Goal: Task Accomplishment & Management: Use online tool/utility

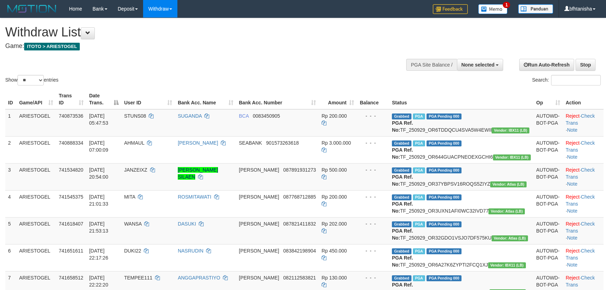
select select
select select "**"
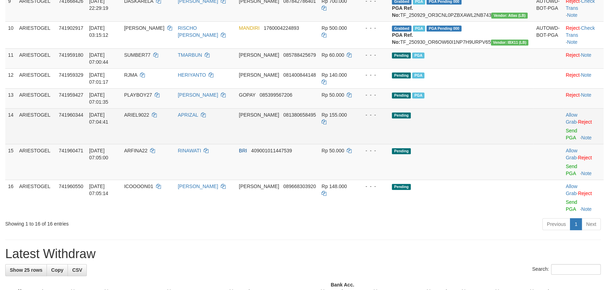
scroll to position [304, 0]
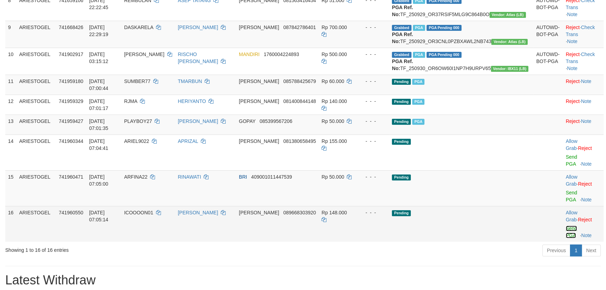
click at [566, 238] on link "Send PGA" at bounding box center [572, 231] width 12 height 13
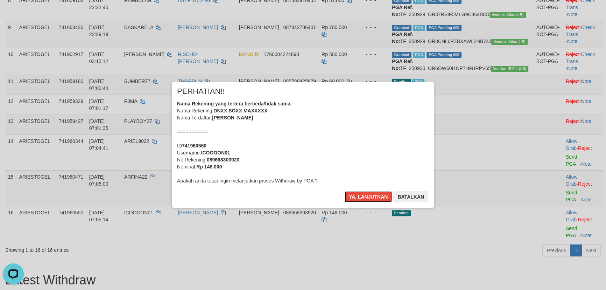
click at [345, 191] on button "Ya, lanjutkan" at bounding box center [369, 196] width 48 height 11
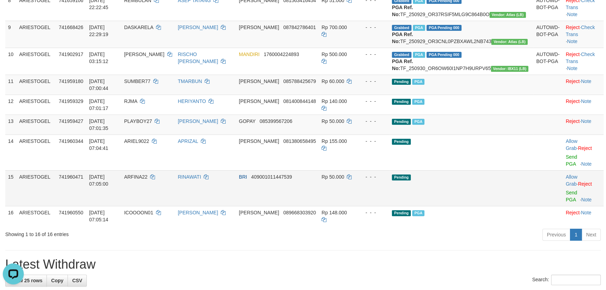
click at [563, 206] on td "Allow Grab · Reject Send PGA · Note" at bounding box center [583, 188] width 41 height 36
click at [566, 202] on link "Send PGA" at bounding box center [572, 196] width 12 height 13
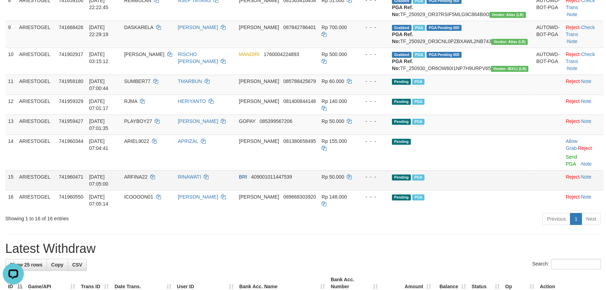
scroll to position [295, 0]
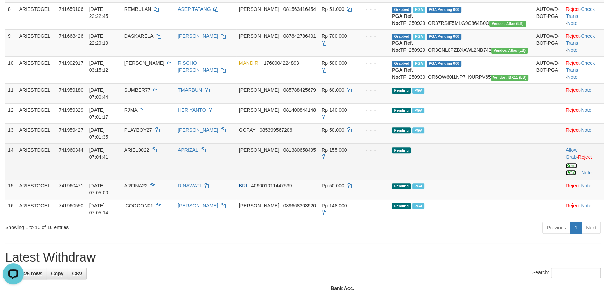
click at [566, 175] on link "Send PGA" at bounding box center [572, 169] width 12 height 13
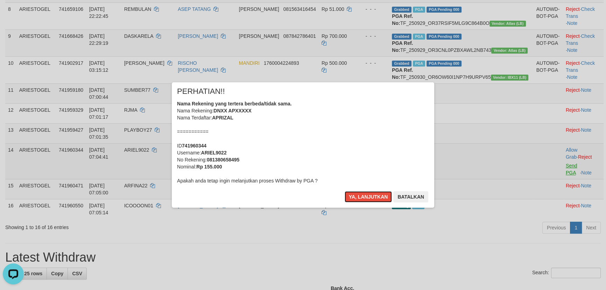
click at [345, 191] on button "Ya, lanjutkan" at bounding box center [369, 196] width 48 height 11
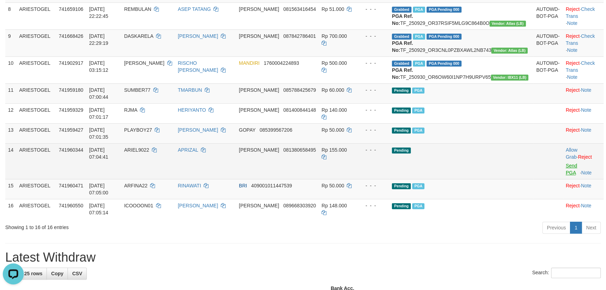
scroll to position [287, 0]
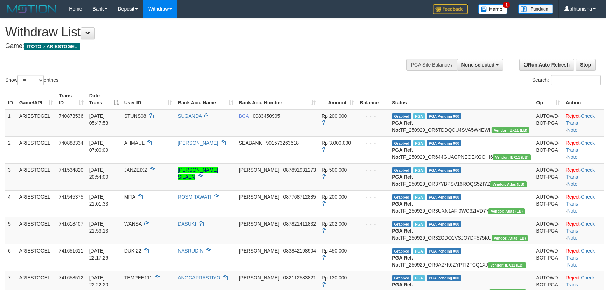
select select
select select "**"
select select
select select "**"
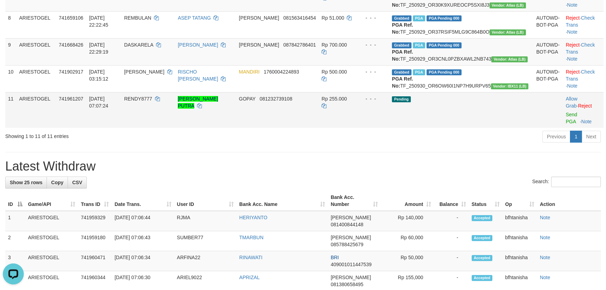
drag, startPoint x: 566, startPoint y: 184, endPoint x: 564, endPoint y: 179, distance: 4.7
click at [564, 128] on td "Allow Grab · Reject Send PGA · Note" at bounding box center [583, 110] width 41 height 36
click at [566, 124] on link "Send PGA" at bounding box center [572, 118] width 12 height 13
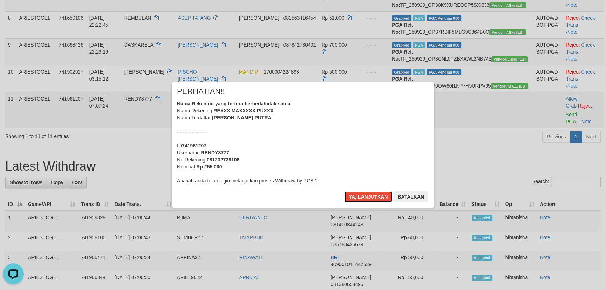
click at [345, 191] on button "Ya, lanjutkan" at bounding box center [369, 196] width 48 height 11
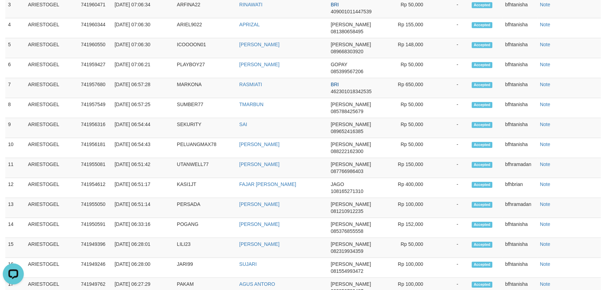
scroll to position [540, 0]
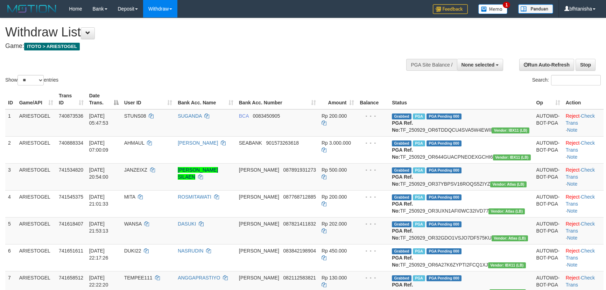
select select
select select "**"
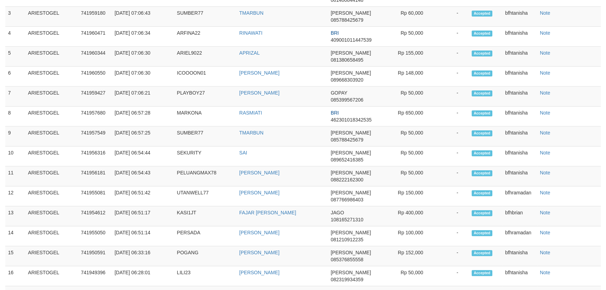
scroll to position [310, 0]
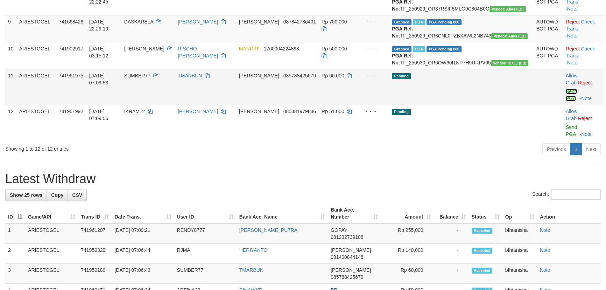
click at [566, 101] on link "Send PGA" at bounding box center [572, 95] width 12 height 13
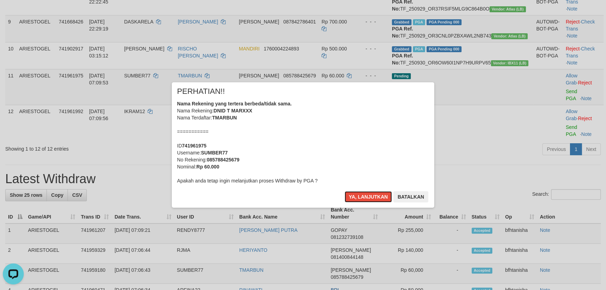
click at [345, 191] on button "Ya, lanjutkan" at bounding box center [369, 196] width 48 height 11
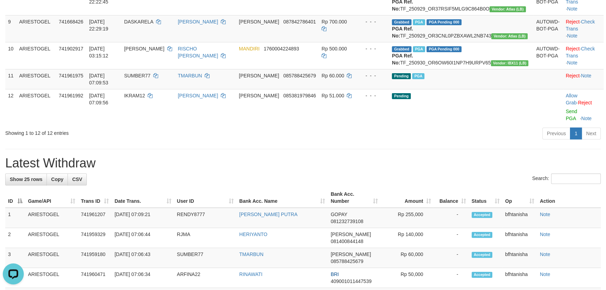
click at [150, 199] on div "**********" at bounding box center [303, 227] width 606 height 1037
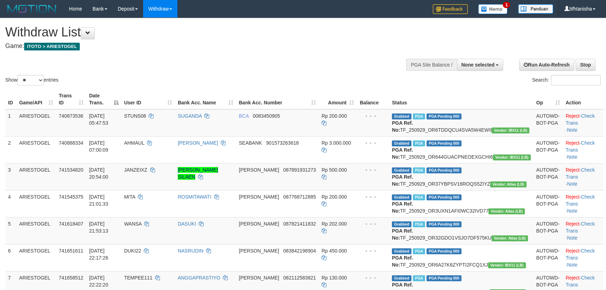
select select
select select "**"
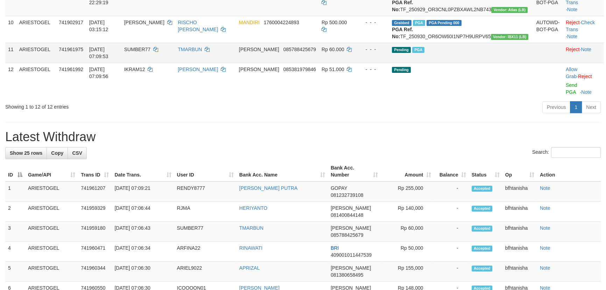
scroll to position [310, 0]
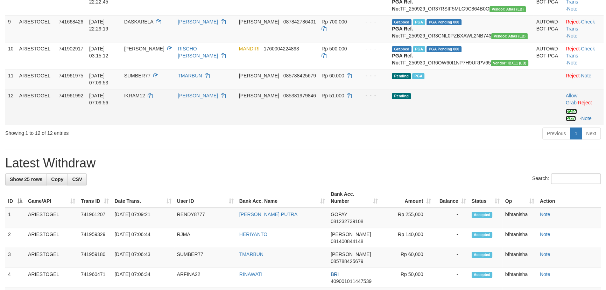
click at [566, 121] on link "Send PGA" at bounding box center [572, 114] width 12 height 13
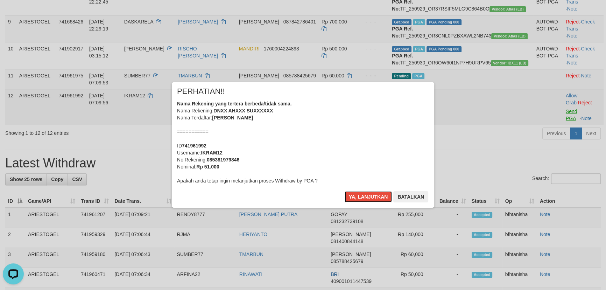
click at [345, 191] on button "Ya, lanjutkan" at bounding box center [369, 196] width 48 height 11
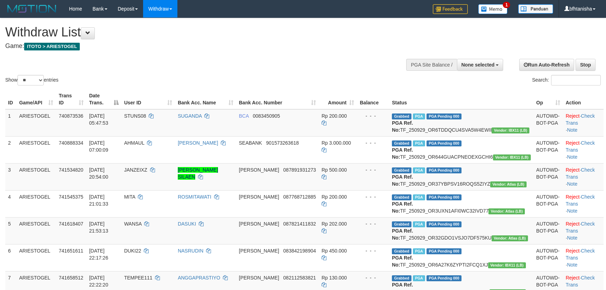
select select
select select "**"
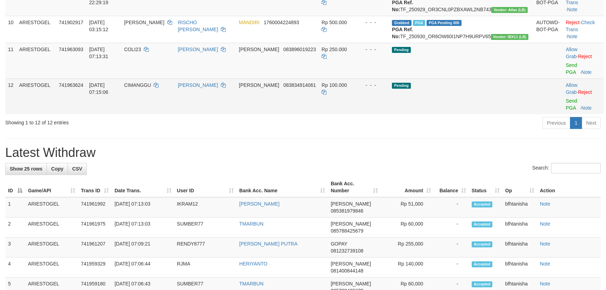
scroll to position [310, 0]
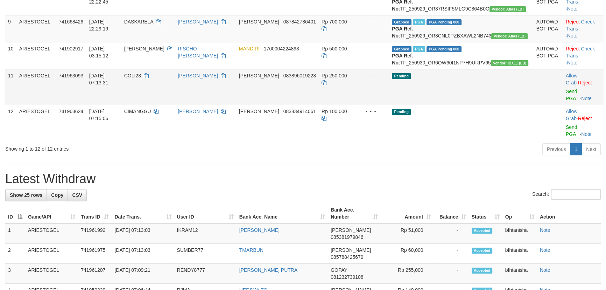
click at [564, 105] on td "Allow Grab · Reject Send PGA · Note" at bounding box center [583, 87] width 41 height 36
click at [566, 101] on link "Send PGA" at bounding box center [572, 95] width 12 height 13
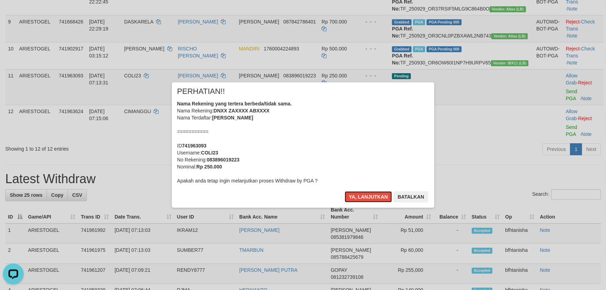
click at [345, 191] on button "Ya, lanjutkan" at bounding box center [369, 196] width 48 height 11
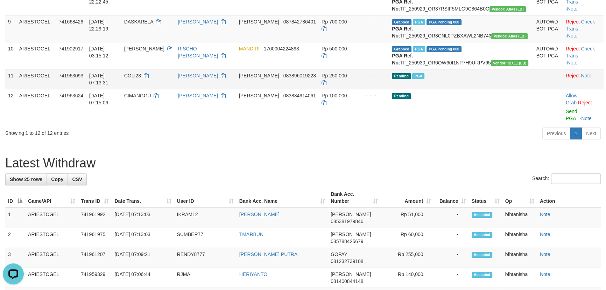
click at [175, 89] on td "COLI23" at bounding box center [148, 79] width 54 height 20
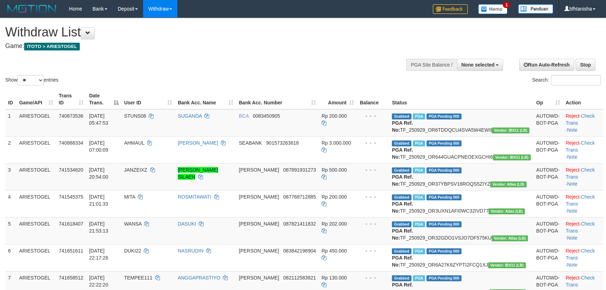
select select
select select "**"
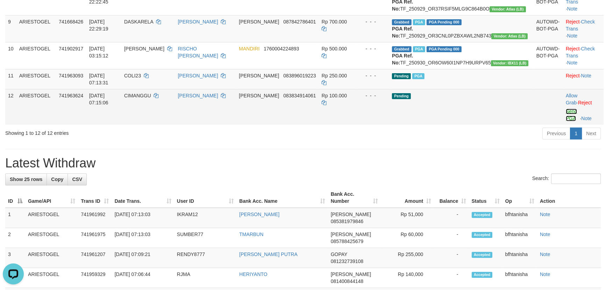
click at [566, 121] on link "Send PGA" at bounding box center [572, 114] width 12 height 13
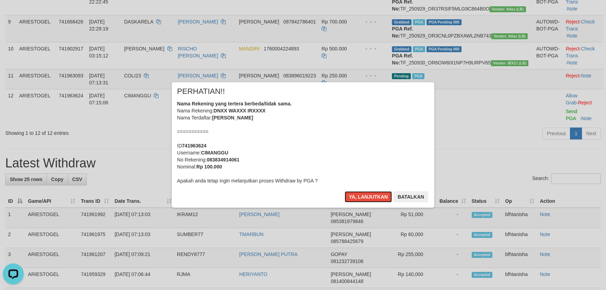
click at [345, 191] on button "Ya, lanjutkan" at bounding box center [369, 196] width 48 height 11
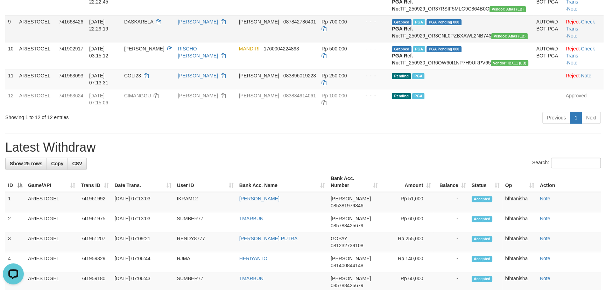
click at [357, 42] on td "Rp 700.000" at bounding box center [338, 28] width 38 height 27
drag, startPoint x: 365, startPoint y: 101, endPoint x: 368, endPoint y: 98, distance: 3.7
click at [357, 42] on td "Rp 700.000" at bounding box center [338, 28] width 38 height 27
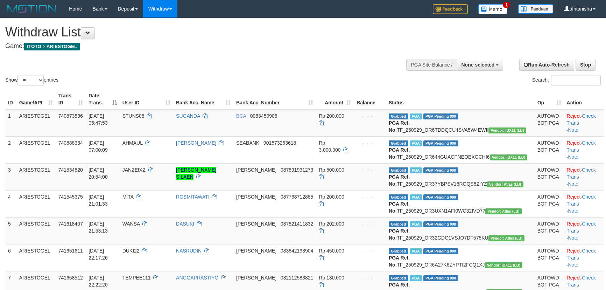
select select
select select "**"
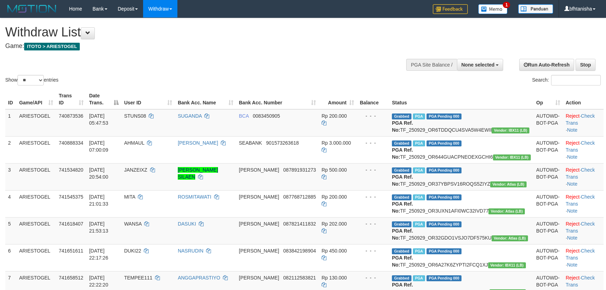
select select
select select "**"
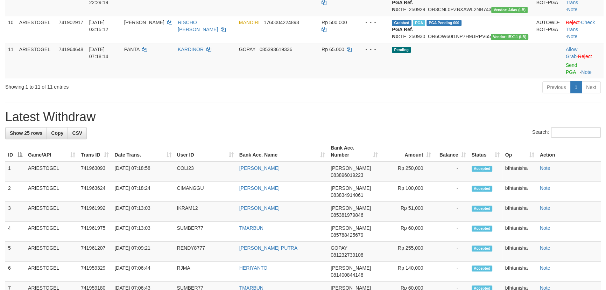
scroll to position [310, 0]
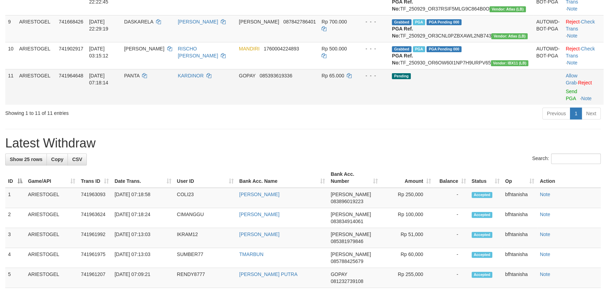
click at [566, 105] on td "Allow Grab · Reject Send PGA · Note" at bounding box center [583, 87] width 41 height 36
click at [566, 101] on link "Send PGA" at bounding box center [572, 95] width 12 height 13
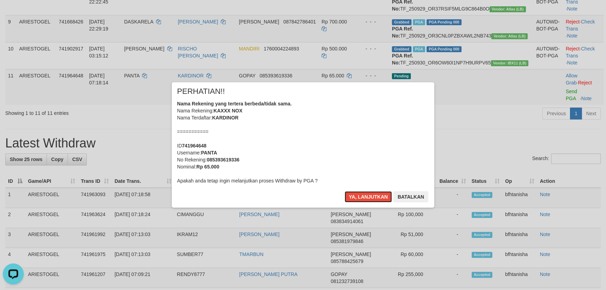
click at [345, 191] on button "Ya, lanjutkan" at bounding box center [369, 196] width 48 height 11
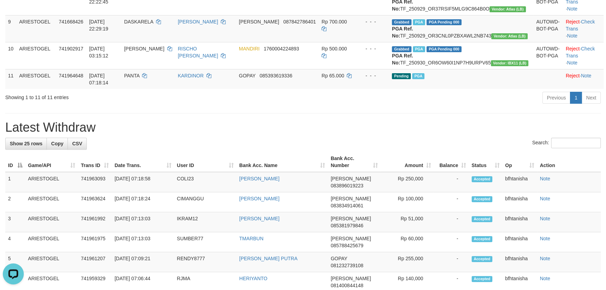
drag, startPoint x: 317, startPoint y: 193, endPoint x: 277, endPoint y: 187, distance: 40.7
click at [314, 134] on h1 "Latest Withdraw" at bounding box center [303, 127] width 596 height 14
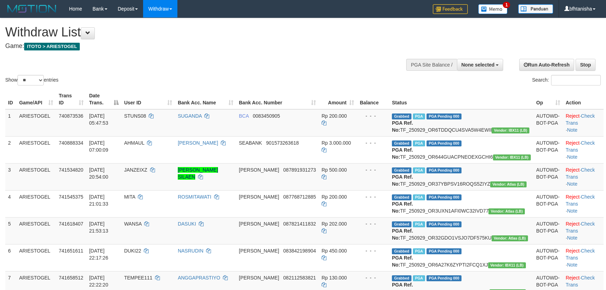
select select
select select "**"
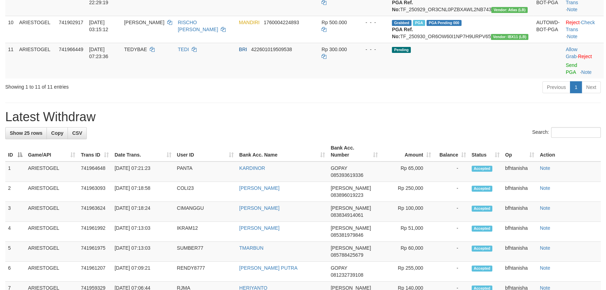
scroll to position [310, 0]
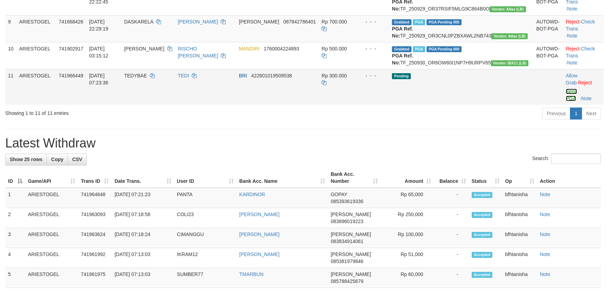
click at [566, 101] on link "Send PGA" at bounding box center [572, 95] width 12 height 13
click at [568, 101] on link "Send PGA" at bounding box center [572, 95] width 12 height 13
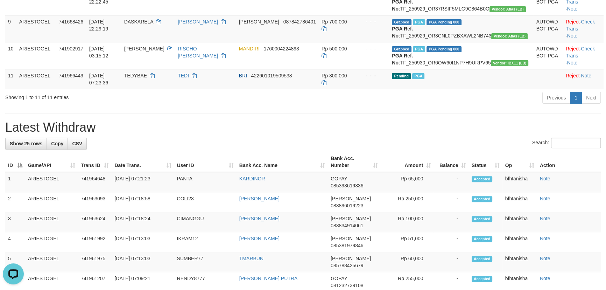
click at [402, 106] on div "Previous 1 Next" at bounding box center [429, 98] width 343 height 15
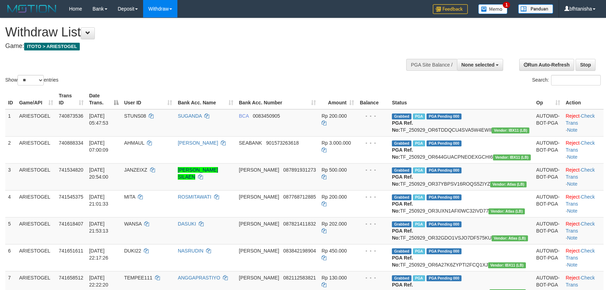
select select
select select "**"
select select
select select "**"
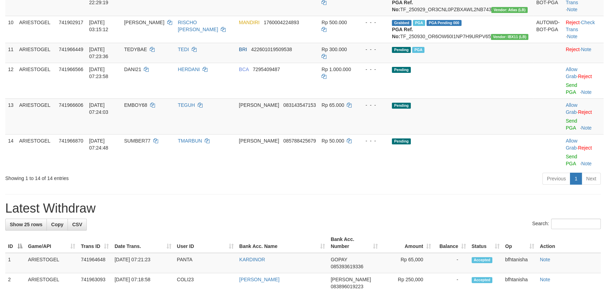
scroll to position [310, 0]
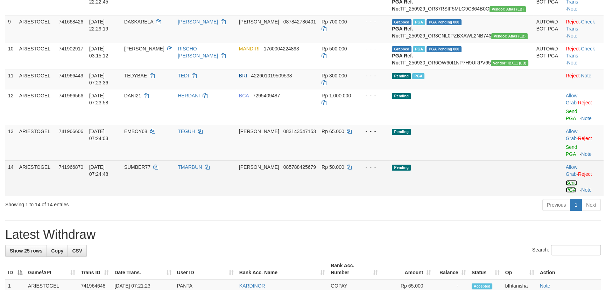
click at [566, 192] on link "Send PGA" at bounding box center [572, 186] width 12 height 13
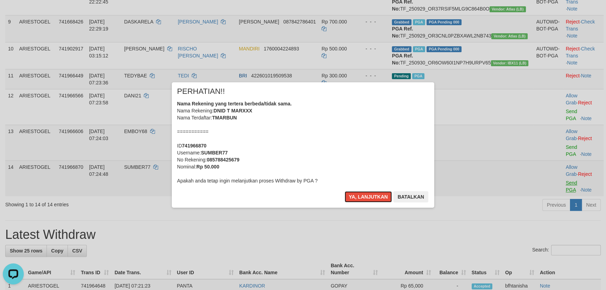
click at [345, 191] on button "Ya, lanjutkan" at bounding box center [369, 196] width 48 height 11
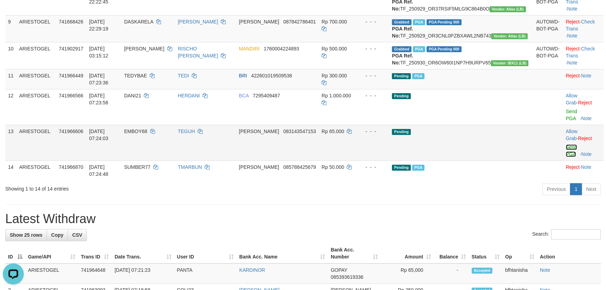
click at [567, 157] on link "Send PGA" at bounding box center [572, 150] width 12 height 13
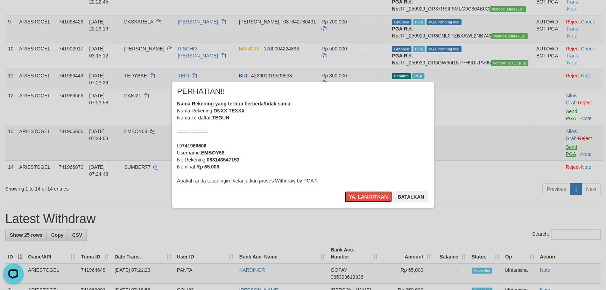
click at [345, 191] on button "Ya, lanjutkan" at bounding box center [369, 196] width 48 height 11
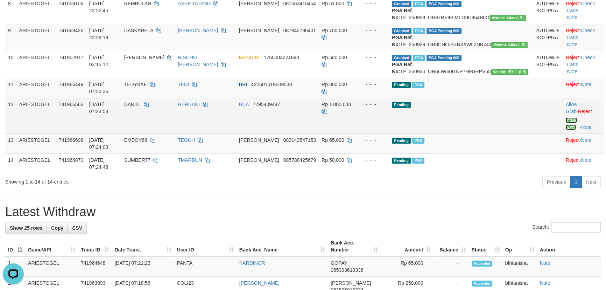
click at [566, 130] on link "Send PGA" at bounding box center [572, 123] width 12 height 13
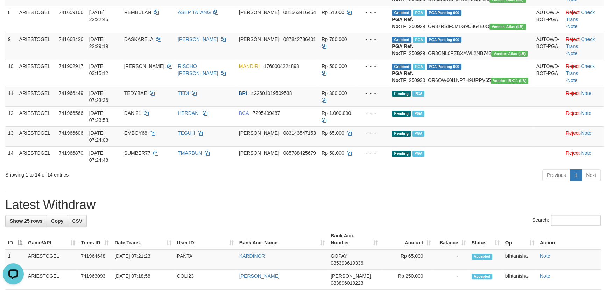
click at [329, 228] on div "**********" at bounding box center [303, 257] width 606 height 1062
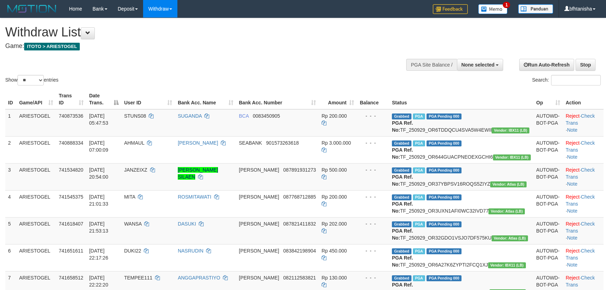
select select
select select "**"
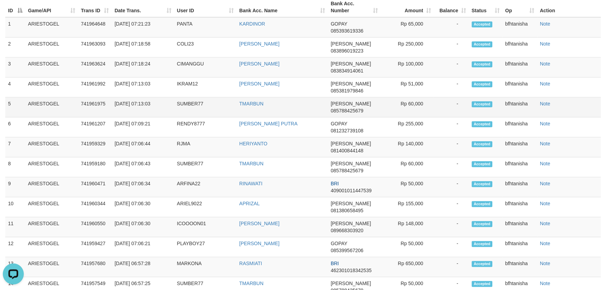
scroll to position [348, 0]
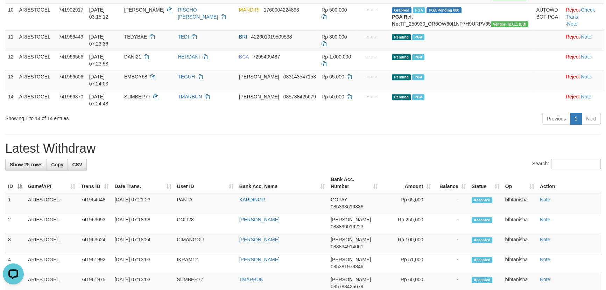
click at [374, 155] on h1 "Latest Withdraw" at bounding box center [303, 148] width 596 height 14
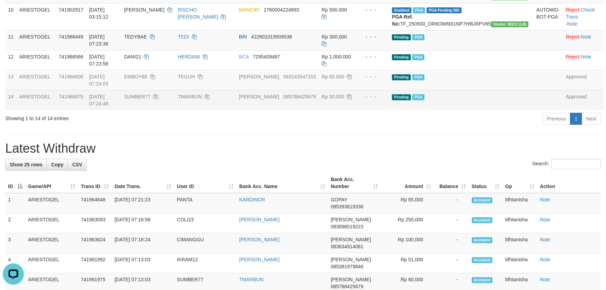
click at [236, 110] on td "TMARBUN" at bounding box center [205, 100] width 61 height 20
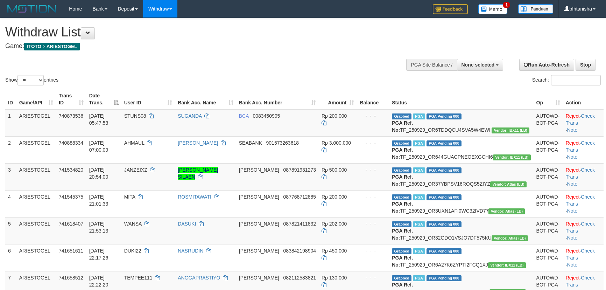
select select
select select "**"
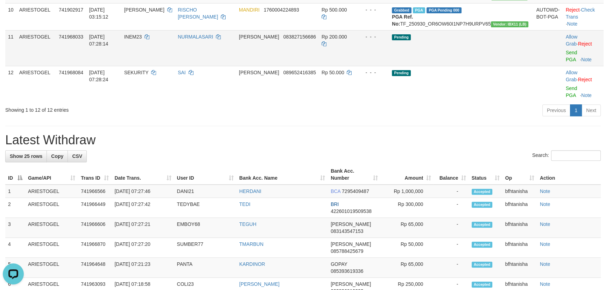
click at [563, 66] on td "Allow Grab · Reject Send PGA · Note" at bounding box center [583, 48] width 41 height 36
click at [566, 62] on link "Send PGA" at bounding box center [572, 56] width 12 height 13
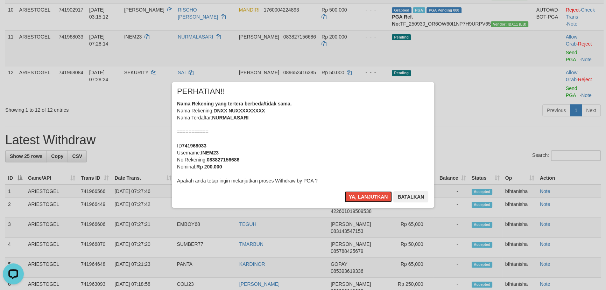
click at [345, 191] on button "Ya, lanjutkan" at bounding box center [369, 196] width 48 height 11
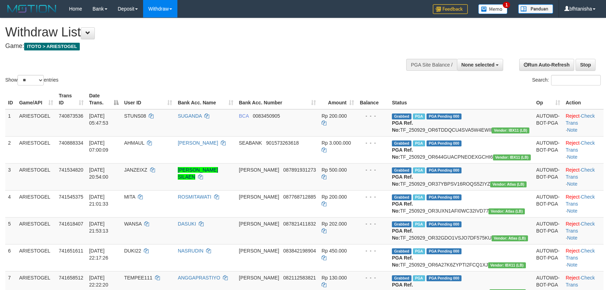
select select
select select "**"
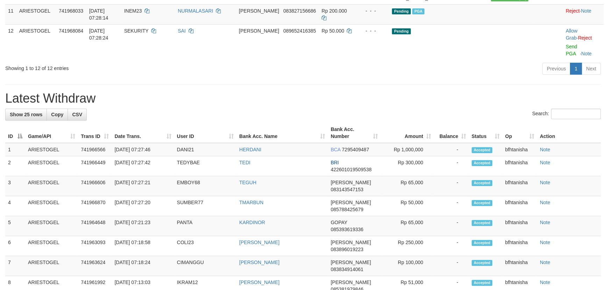
scroll to position [348, 0]
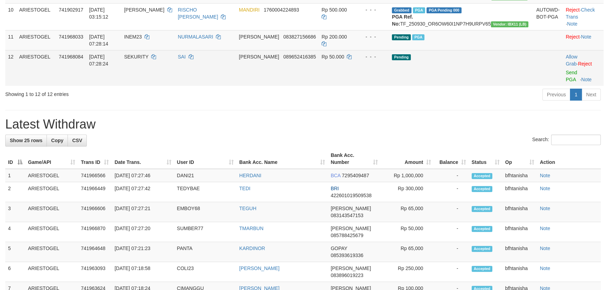
click at [563, 86] on td "Allow Grab · Reject Send PGA · Note" at bounding box center [583, 68] width 41 height 36
click at [566, 82] on link "Send PGA" at bounding box center [572, 76] width 12 height 13
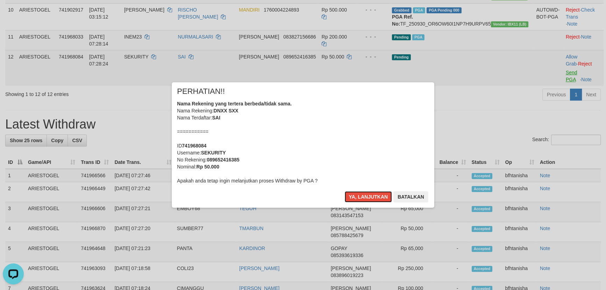
click at [345, 191] on button "Ya, lanjutkan" at bounding box center [369, 196] width 48 height 11
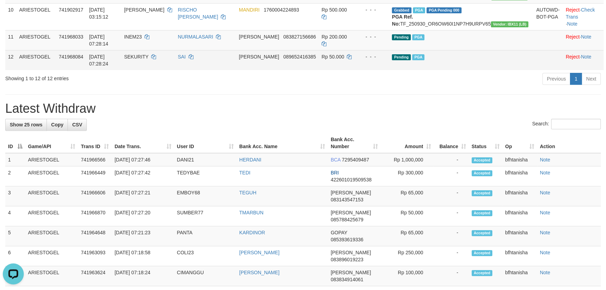
click at [319, 70] on td "DANA 089652416385" at bounding box center [277, 60] width 83 height 20
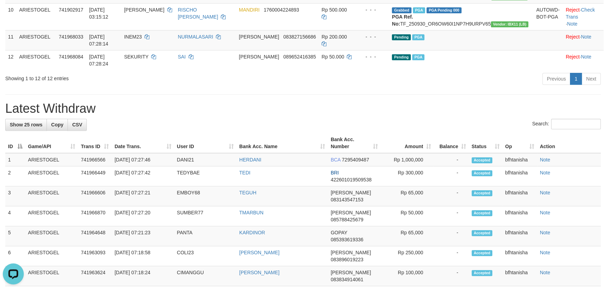
scroll to position [770, 0]
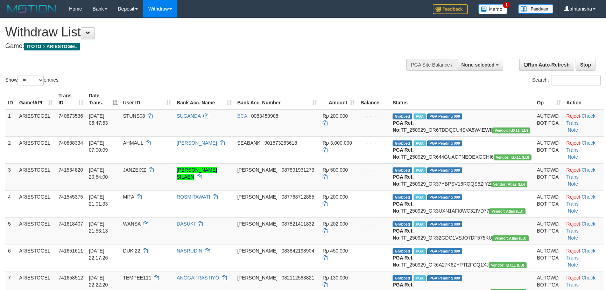
select select
select select "**"
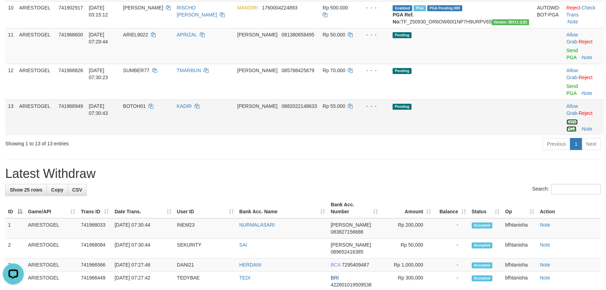
click at [566, 132] on link "Send PGA" at bounding box center [572, 125] width 12 height 13
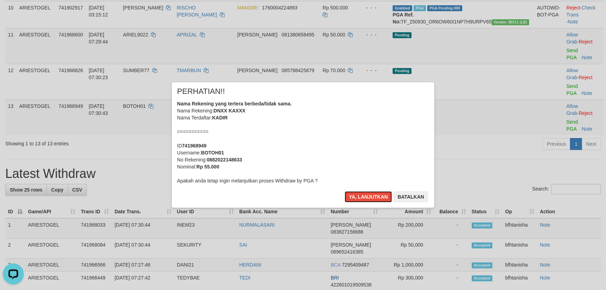
click at [345, 191] on button "Ya, lanjutkan" at bounding box center [369, 196] width 48 height 11
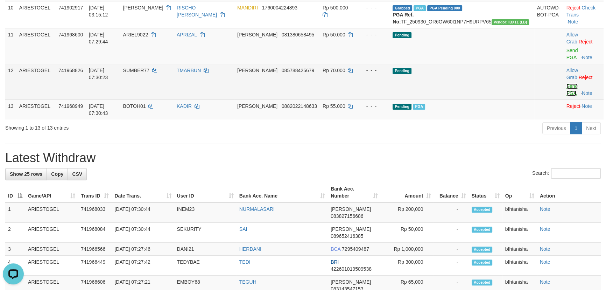
click at [566, 96] on link "Send PGA" at bounding box center [572, 89] width 12 height 13
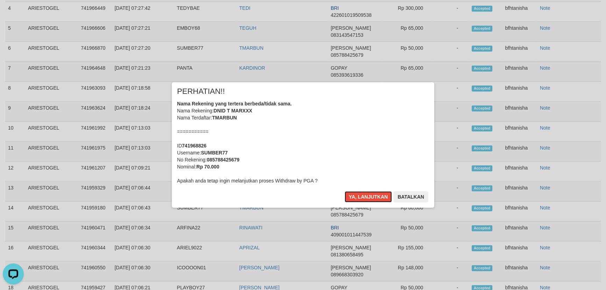
click at [345, 191] on button "Ya, lanjutkan" at bounding box center [369, 196] width 48 height 11
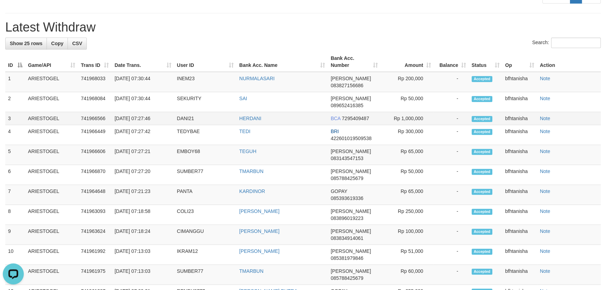
scroll to position [385, 0]
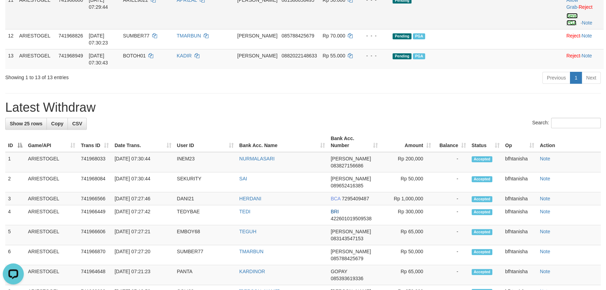
click at [567, 26] on link "Send PGA" at bounding box center [572, 19] width 12 height 13
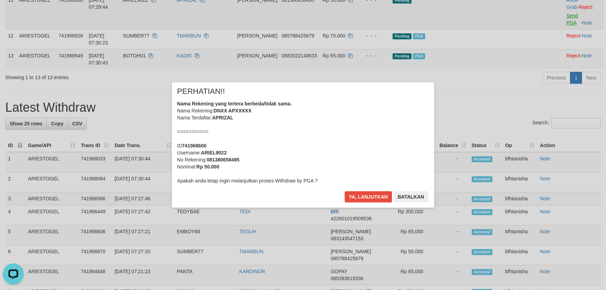
click at [345, 191] on button "Ya, lanjutkan" at bounding box center [369, 196] width 48 height 11
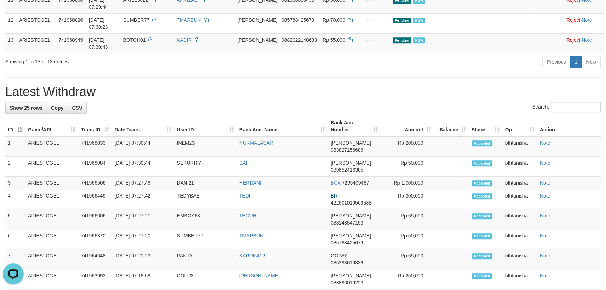
click at [253, 148] on div "**********" at bounding box center [303, 150] width 606 height 1035
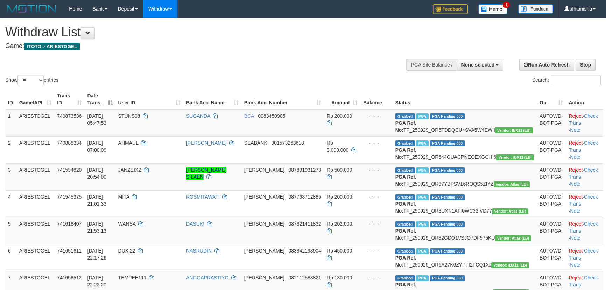
select select
select select "**"
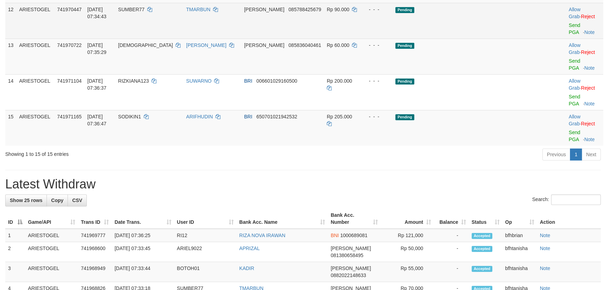
scroll to position [385, 0]
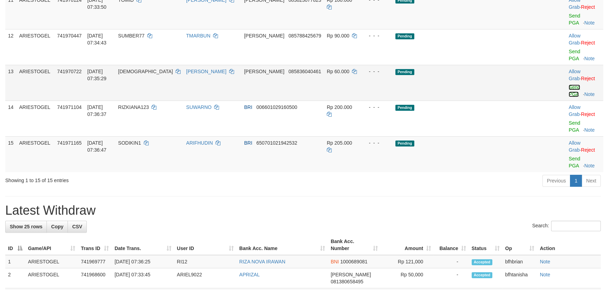
click at [569, 97] on link "Send PGA" at bounding box center [575, 90] width 12 height 13
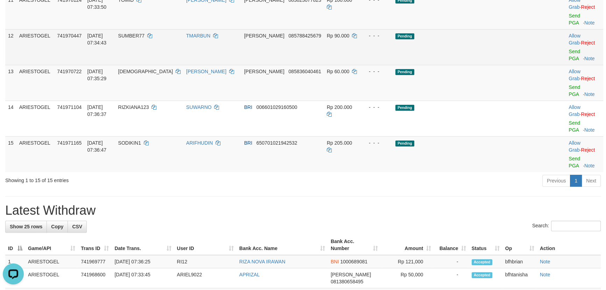
click at [566, 65] on td "Allow Grab · Reject Send PGA · Note" at bounding box center [584, 47] width 37 height 36
click at [569, 61] on link "Send PGA" at bounding box center [575, 55] width 12 height 13
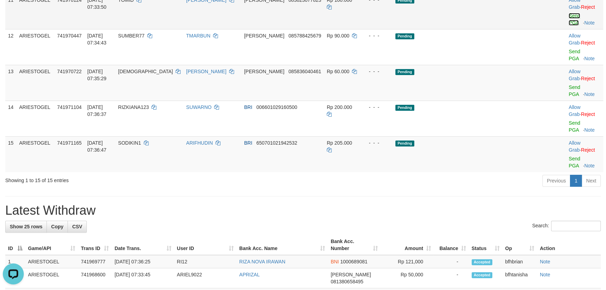
click at [569, 26] on link "Send PGA" at bounding box center [575, 19] width 12 height 13
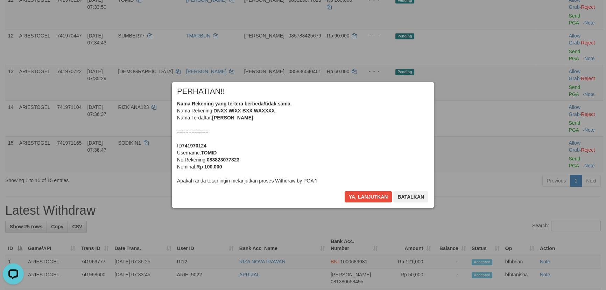
click at [352, 195] on div "Ya, lanjutkan Batalkan" at bounding box center [386, 199] width 85 height 16
click at [352, 195] on button "Ya, lanjutkan" at bounding box center [369, 196] width 48 height 11
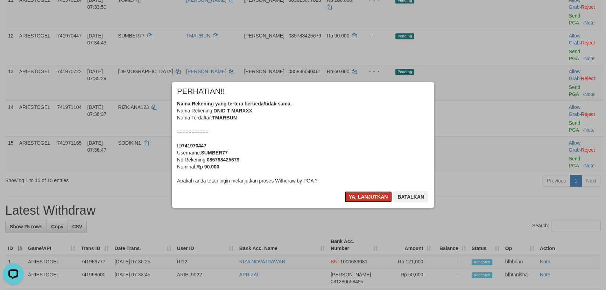
click at [352, 195] on button "Ya, lanjutkan" at bounding box center [369, 196] width 48 height 11
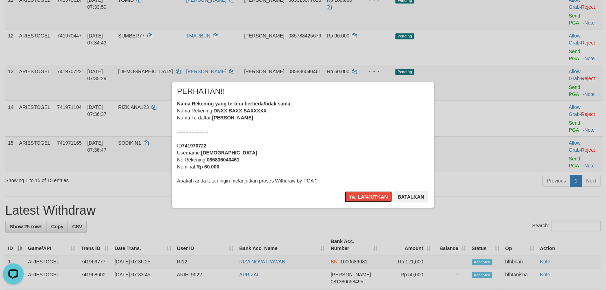
click at [352, 195] on button "Ya, lanjutkan" at bounding box center [369, 196] width 48 height 11
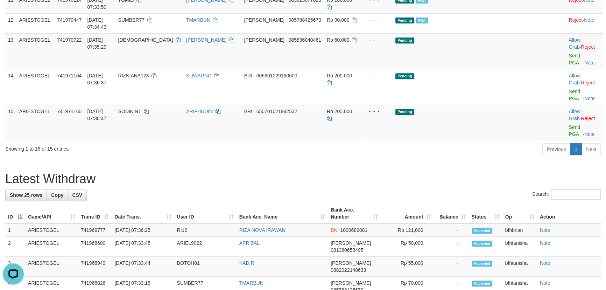
scroll to position [368, 0]
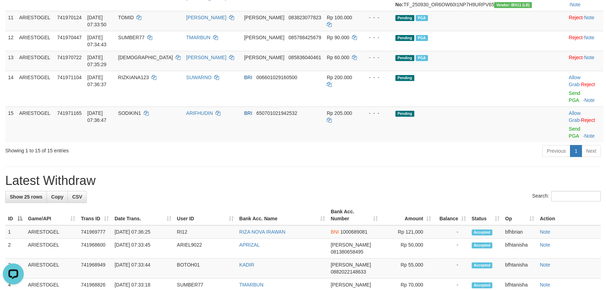
click at [352, 188] on h1 "Latest Withdraw" at bounding box center [303, 181] width 596 height 14
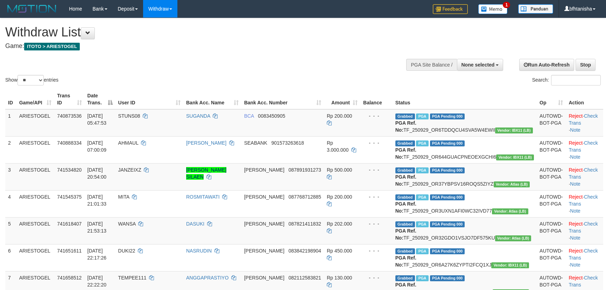
select select
select select "**"
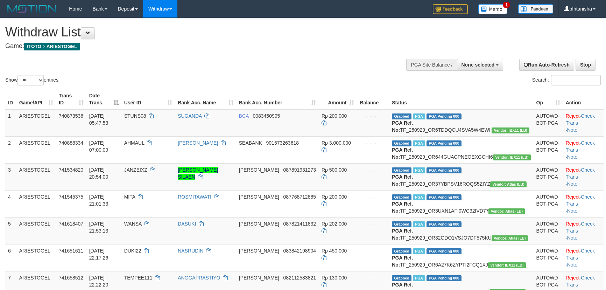
select select
select select "**"
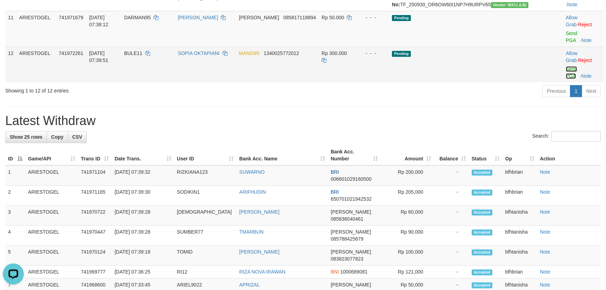
click at [566, 79] on link "Send PGA" at bounding box center [572, 72] width 12 height 13
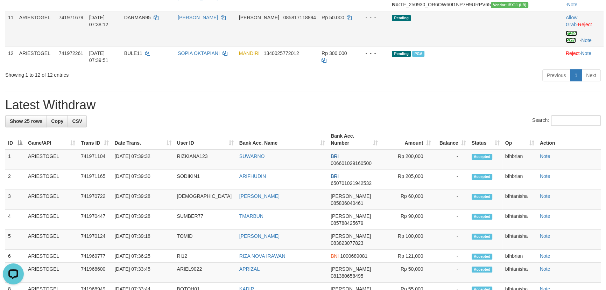
click at [566, 43] on link "Send PGA" at bounding box center [572, 36] width 12 height 13
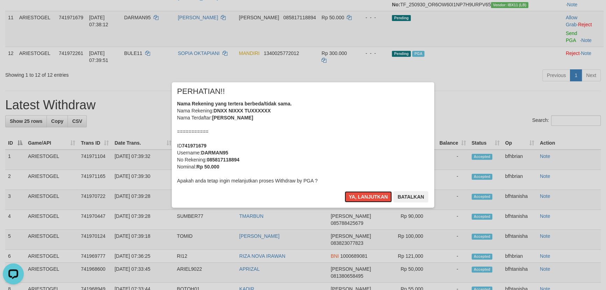
click at [345, 191] on button "Ya, lanjutkan" at bounding box center [369, 196] width 48 height 11
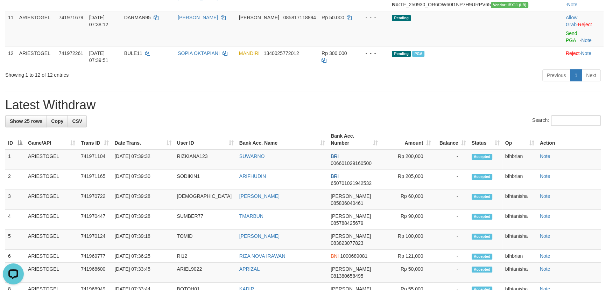
scroll to position [359, 0]
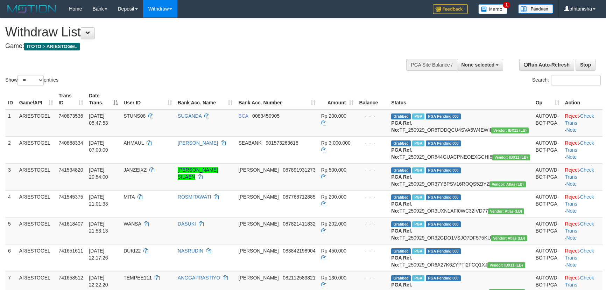
select select
select select "**"
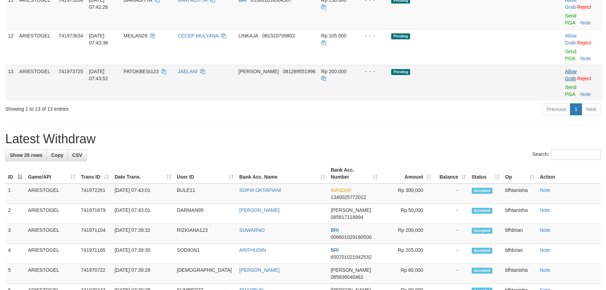
scroll to position [359, 0]
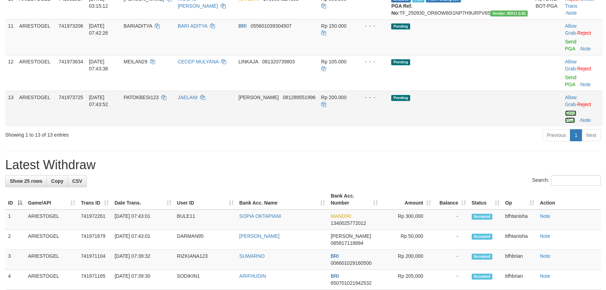
click at [565, 123] on link "Send PGA" at bounding box center [571, 116] width 12 height 13
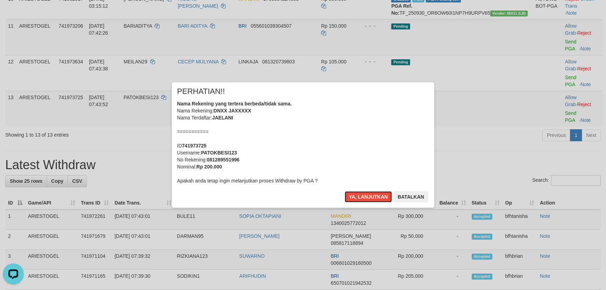
click at [345, 191] on button "Ya, lanjutkan" at bounding box center [369, 196] width 48 height 11
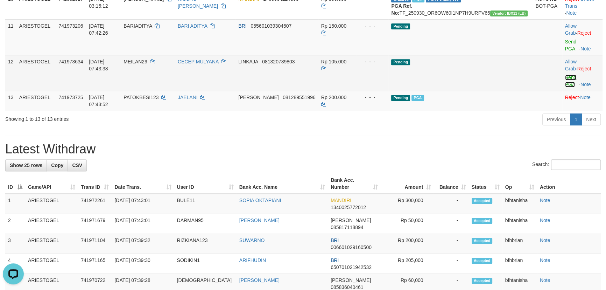
click at [565, 87] on link "Send PGA" at bounding box center [571, 81] width 12 height 13
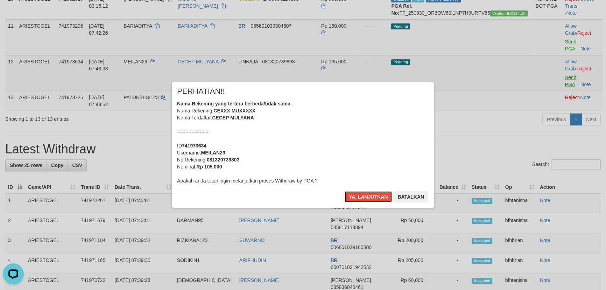
click at [345, 191] on button "Ya, lanjutkan" at bounding box center [369, 196] width 48 height 11
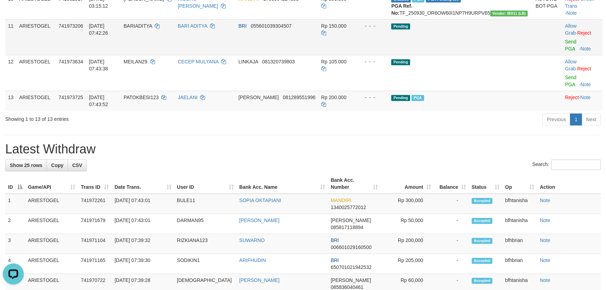
scroll to position [351, 0]
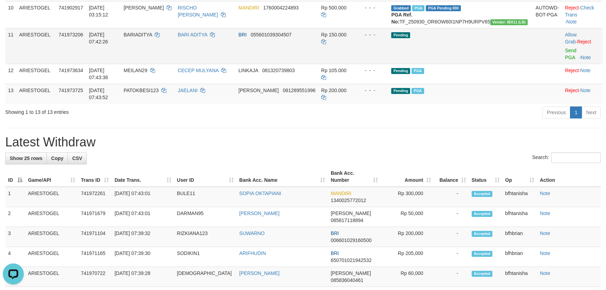
click at [562, 64] on td "Allow Grab · Reject Send PGA · Note" at bounding box center [582, 46] width 40 height 36
click at [565, 60] on link "Send PGA" at bounding box center [571, 54] width 12 height 13
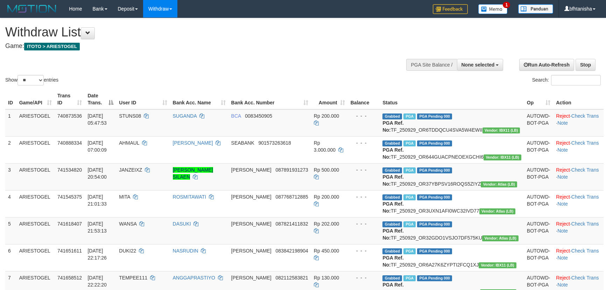
select select
select select "**"
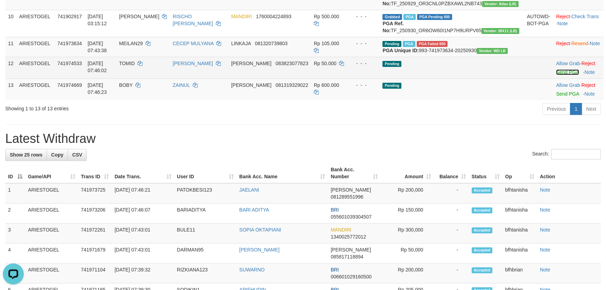
click at [558, 75] on link "Send PGA" at bounding box center [567, 72] width 23 height 6
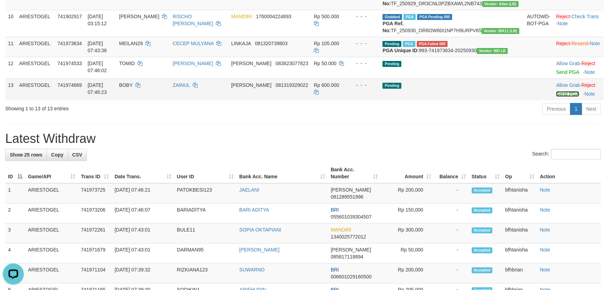
click at [556, 97] on link "Send PGA" at bounding box center [567, 94] width 23 height 6
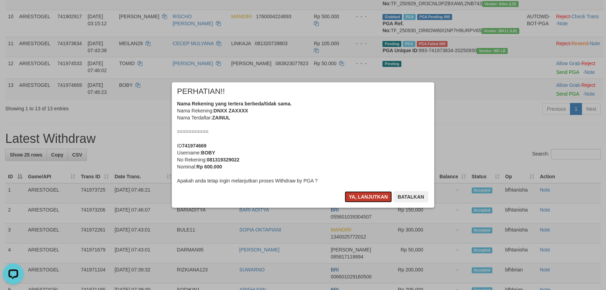
click at [349, 195] on button "Ya, lanjutkan" at bounding box center [369, 196] width 48 height 11
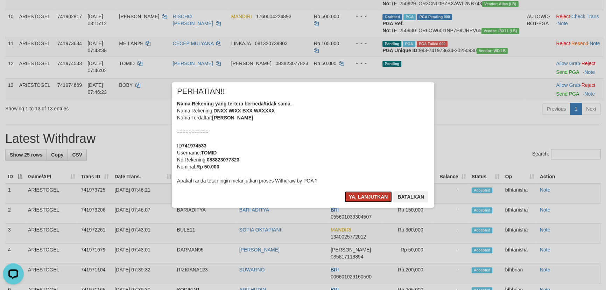
click at [350, 195] on button "Ya, lanjutkan" at bounding box center [369, 196] width 48 height 11
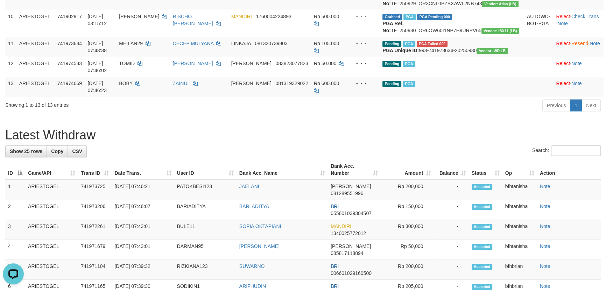
scroll to position [340, 0]
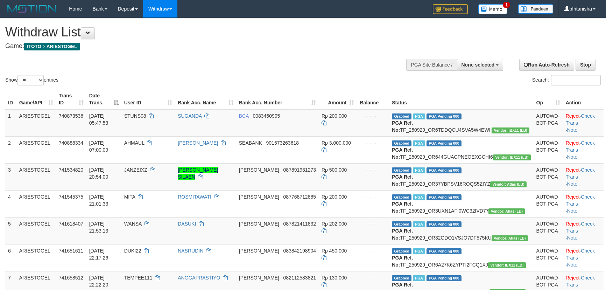
select select
select select "**"
select select
select select "**"
select select
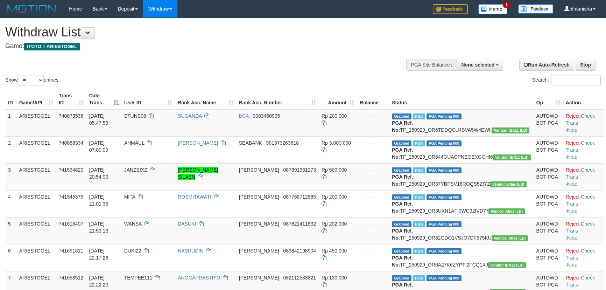
select select "**"
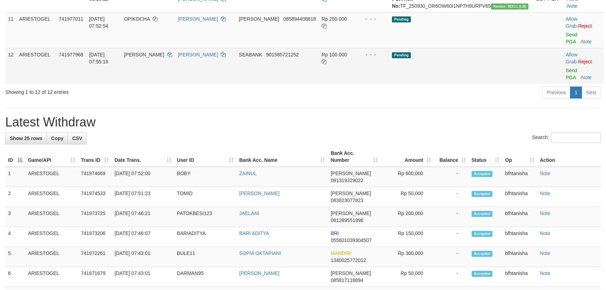
scroll to position [340, 0]
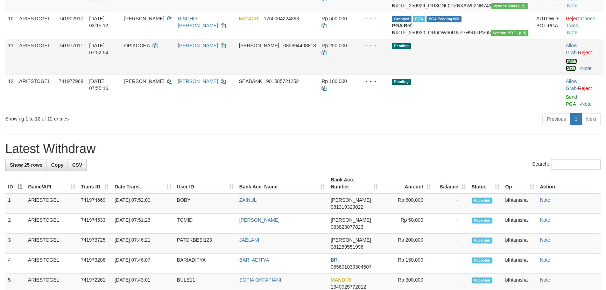
click at [566, 71] on link "Send PGA" at bounding box center [572, 64] width 12 height 13
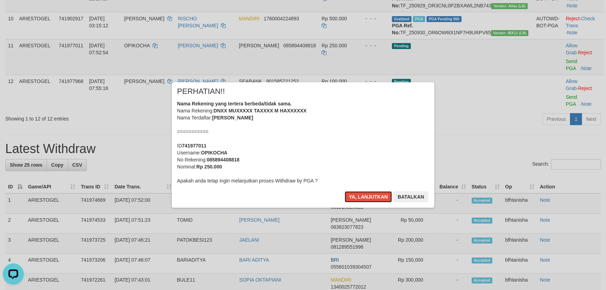
click at [345, 191] on button "Ya, lanjutkan" at bounding box center [369, 196] width 48 height 11
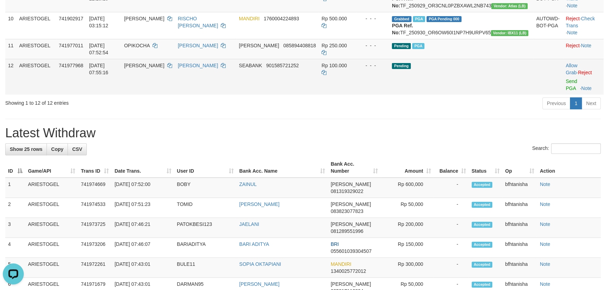
drag, startPoint x: 219, startPoint y: 154, endPoint x: 166, endPoint y: 137, distance: 56.1
click at [217, 106] on div "Showing 1 to 12 of 12 entries" at bounding box center [126, 102] width 242 height 10
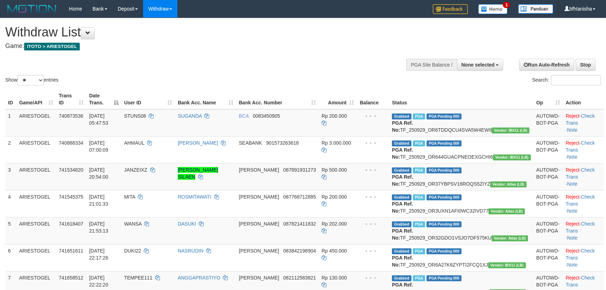
select select
select select "**"
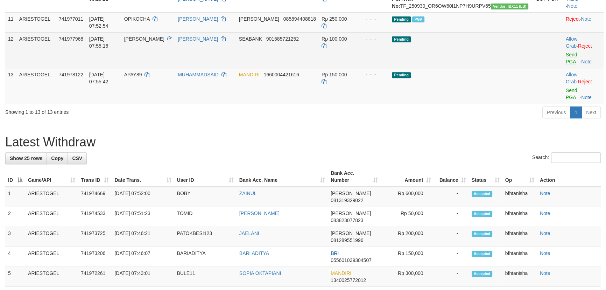
scroll to position [340, 0]
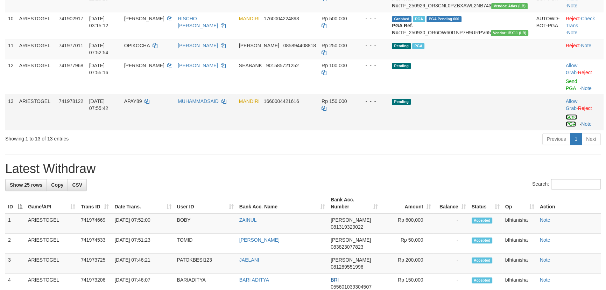
click at [566, 127] on link "Send PGA" at bounding box center [572, 120] width 12 height 13
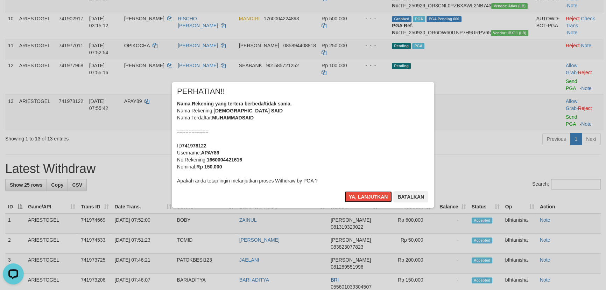
click at [345, 191] on button "Ya, lanjutkan" at bounding box center [369, 196] width 48 height 11
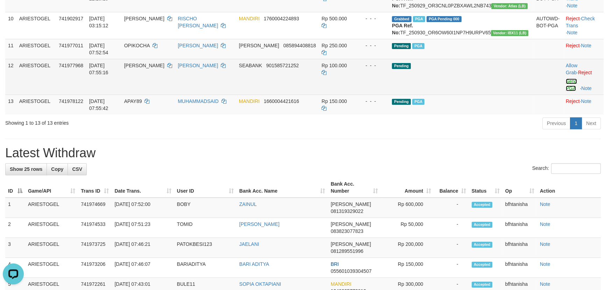
click at [566, 91] on link "Send PGA" at bounding box center [572, 84] width 12 height 13
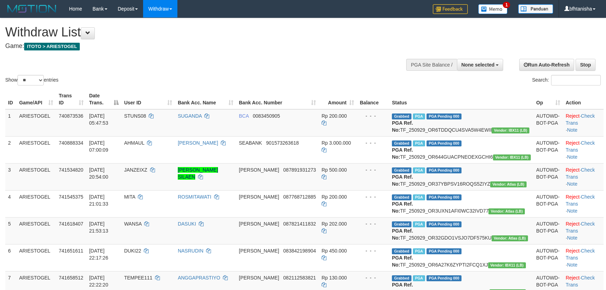
select select
select select "**"
select select
select select "**"
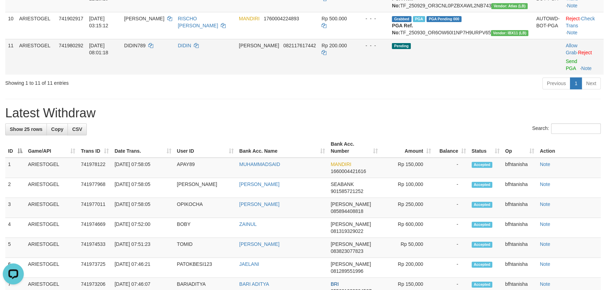
click at [563, 75] on td "Allow Grab · Reject Send PGA · Note" at bounding box center [583, 57] width 41 height 36
click at [566, 71] on link "Send PGA" at bounding box center [572, 64] width 12 height 13
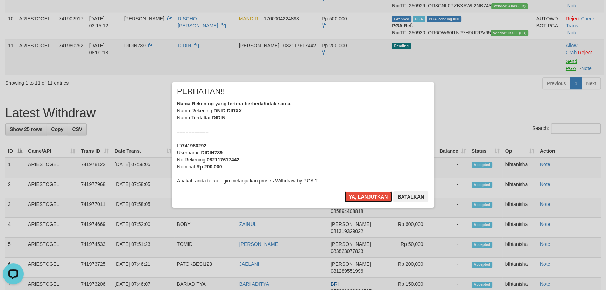
click at [345, 191] on button "Ya, lanjutkan" at bounding box center [369, 196] width 48 height 11
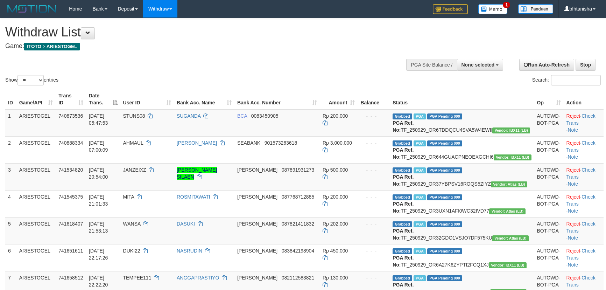
select select
select select "**"
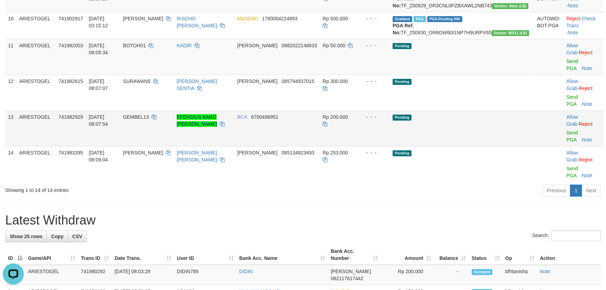
click at [358, 146] on td "Rp 200.000" at bounding box center [339, 128] width 38 height 36
click at [570, 142] on link "Send PGA" at bounding box center [572, 136] width 12 height 13
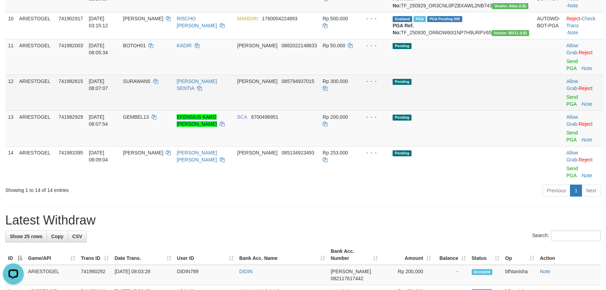
click at [564, 110] on td "Allow Grab · Reject Send PGA · Note" at bounding box center [584, 93] width 40 height 36
click at [566, 107] on link "Send PGA" at bounding box center [572, 100] width 12 height 13
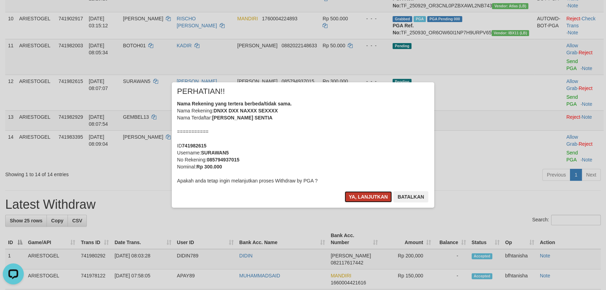
click at [345, 191] on button "Ya, lanjutkan" at bounding box center [369, 196] width 48 height 11
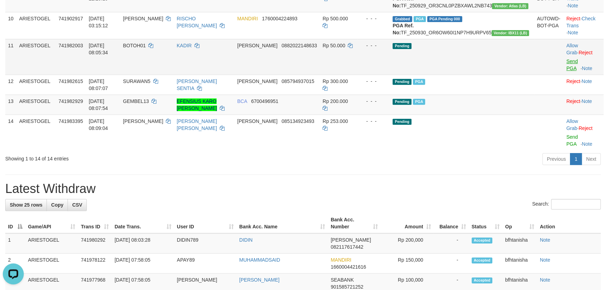
scroll to position [331, 0]
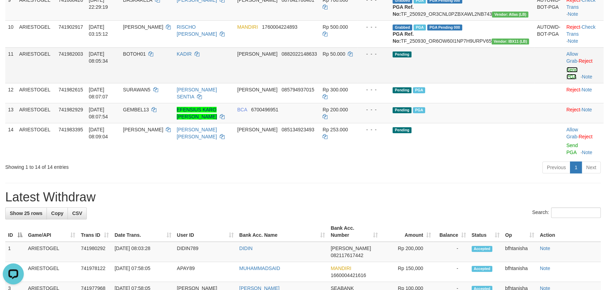
click at [566, 79] on link "Send PGA" at bounding box center [572, 73] width 12 height 13
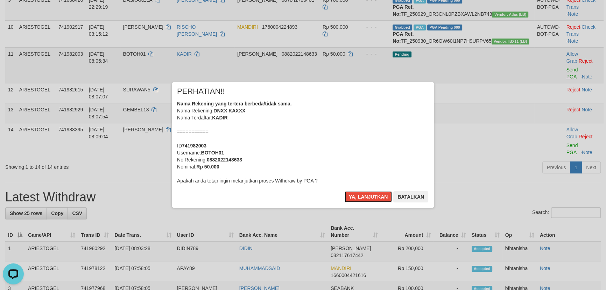
click at [345, 191] on button "Ya, lanjutkan" at bounding box center [369, 196] width 48 height 11
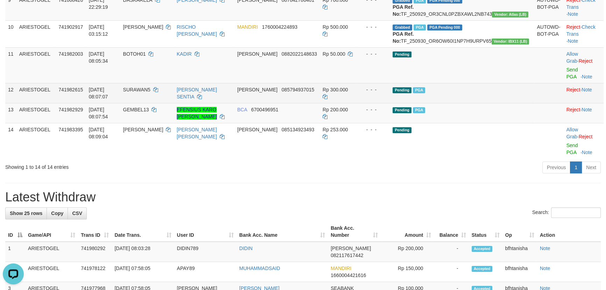
scroll to position [322, 0]
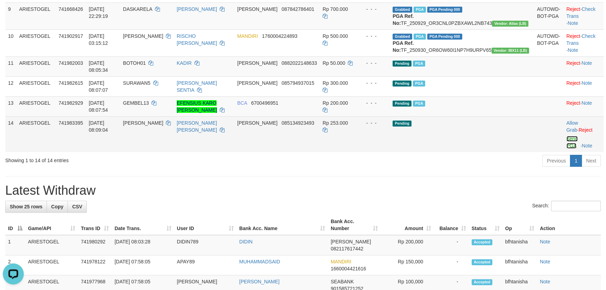
click at [566, 148] on link "Send PGA" at bounding box center [572, 142] width 12 height 13
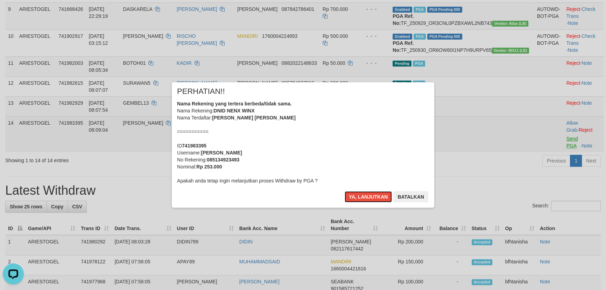
click at [345, 191] on button "Ya, lanjutkan" at bounding box center [369, 196] width 48 height 11
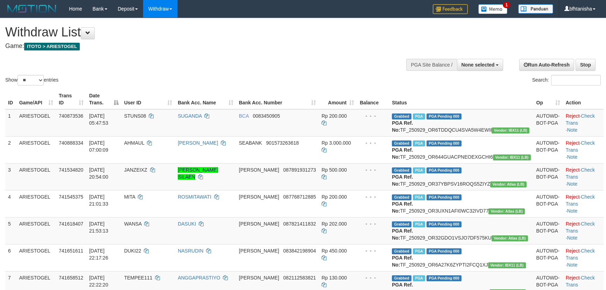
select select
select select "**"
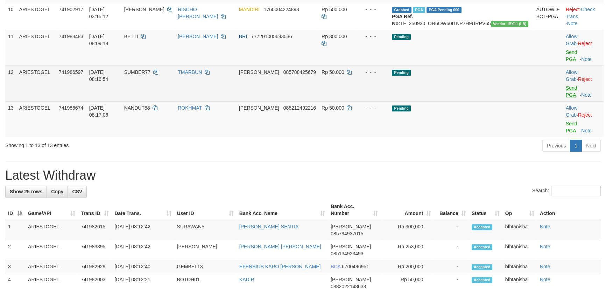
scroll to position [322, 0]
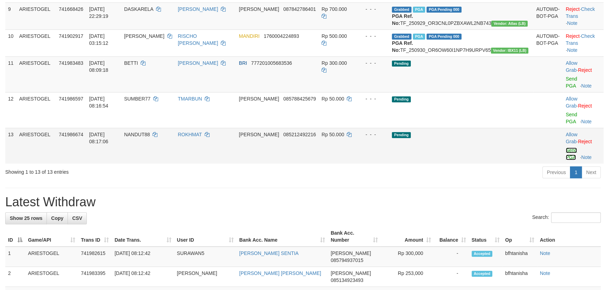
click at [566, 160] on link "Send PGA" at bounding box center [572, 153] width 12 height 13
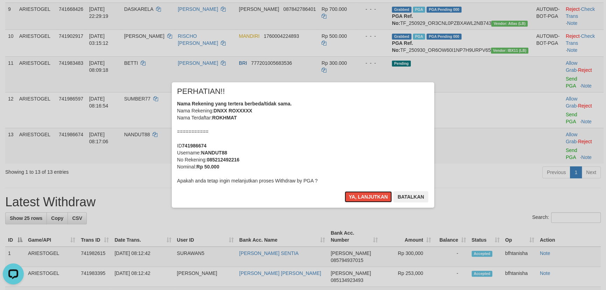
click at [345, 191] on button "Ya, lanjutkan" at bounding box center [369, 196] width 48 height 11
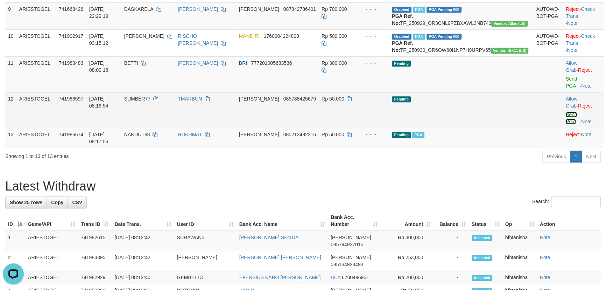
click at [567, 124] on link "Send PGA" at bounding box center [572, 118] width 12 height 13
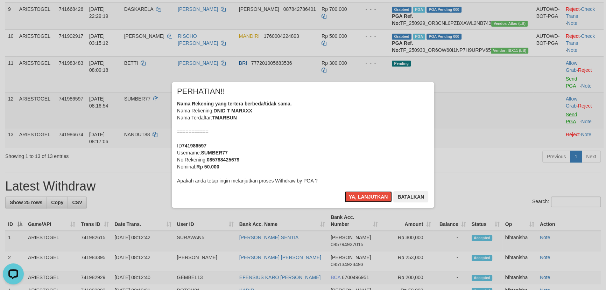
click at [345, 191] on button "Ya, lanjutkan" at bounding box center [369, 196] width 48 height 11
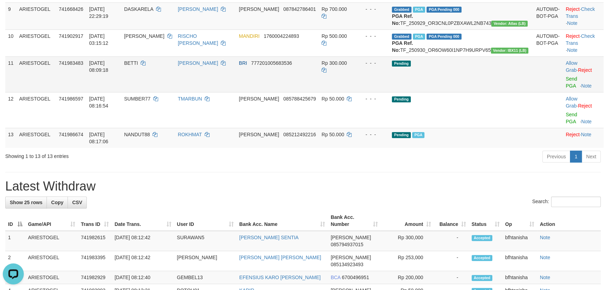
click at [563, 92] on td "Allow Grab · Reject Send PGA · Note" at bounding box center [583, 74] width 41 height 36
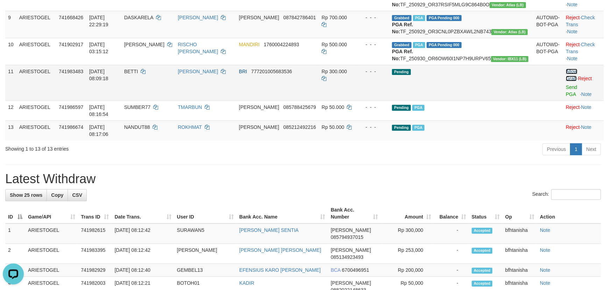
click at [566, 81] on link "Allow Grab" at bounding box center [572, 75] width 12 height 13
click at [566, 97] on link "Send PGA" at bounding box center [572, 90] width 12 height 13
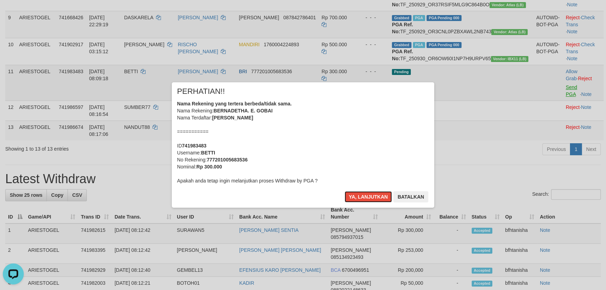
click at [345, 191] on button "Ya, lanjutkan" at bounding box center [369, 196] width 48 height 11
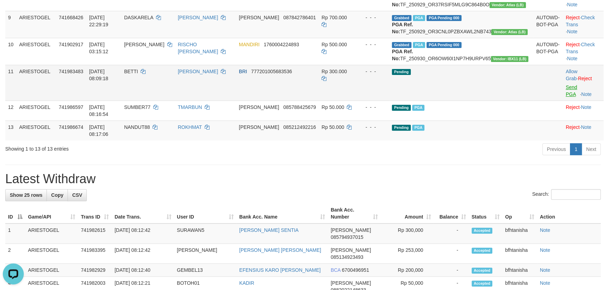
scroll to position [305, 0]
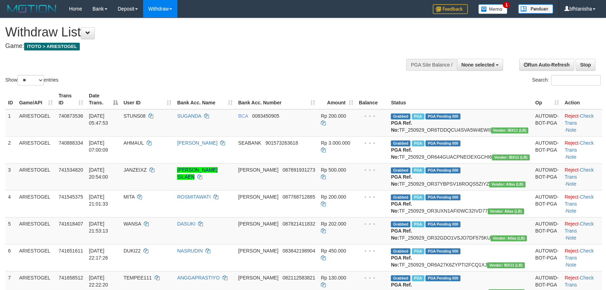
select select
select select "**"
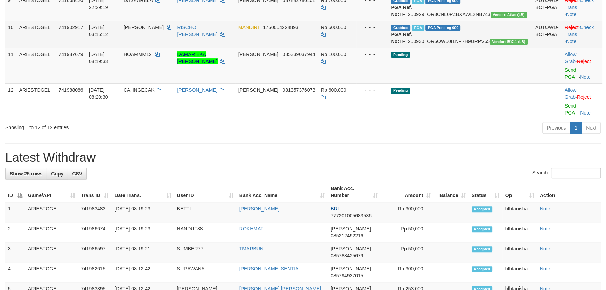
scroll to position [305, 0]
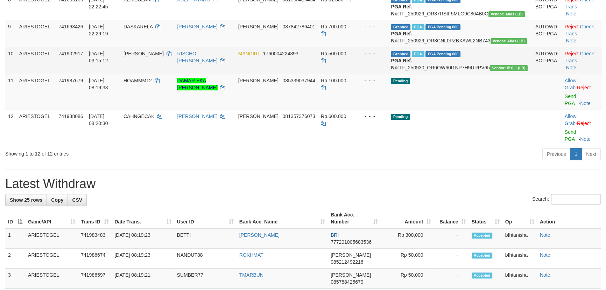
click at [566, 74] on td "Reject · Check Trans · Note" at bounding box center [582, 60] width 40 height 27
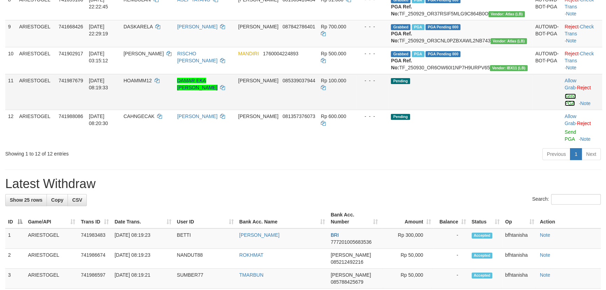
click at [565, 106] on link "Send PGA" at bounding box center [571, 99] width 12 height 13
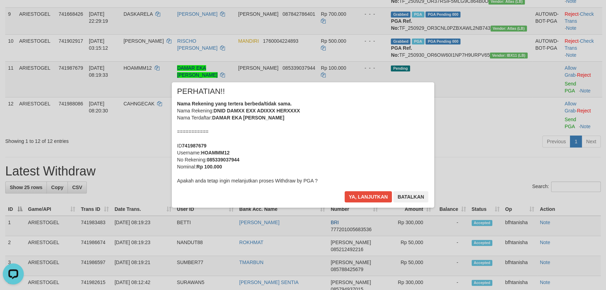
scroll to position [304, 0]
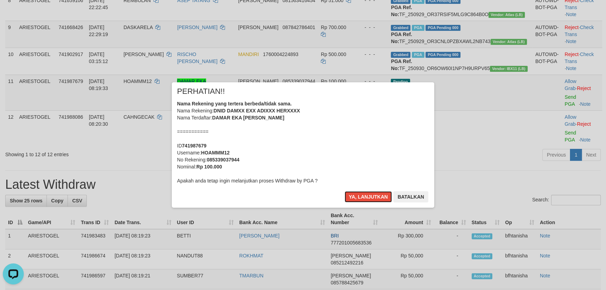
click at [345, 191] on button "Ya, lanjutkan" at bounding box center [369, 196] width 48 height 11
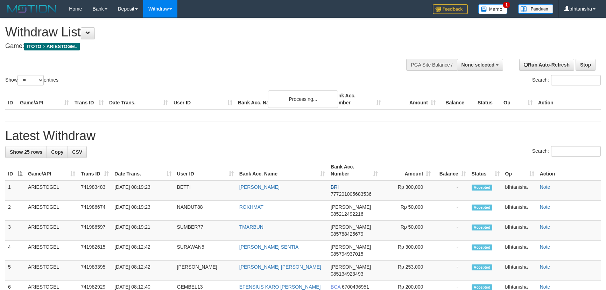
select select
select select "**"
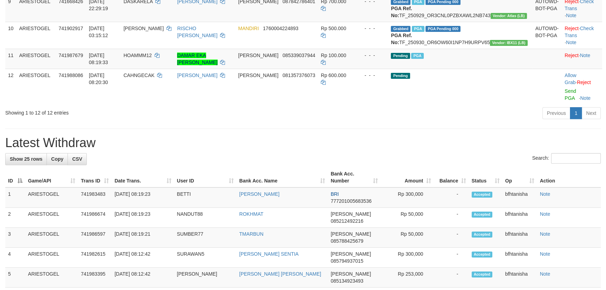
scroll to position [304, 0]
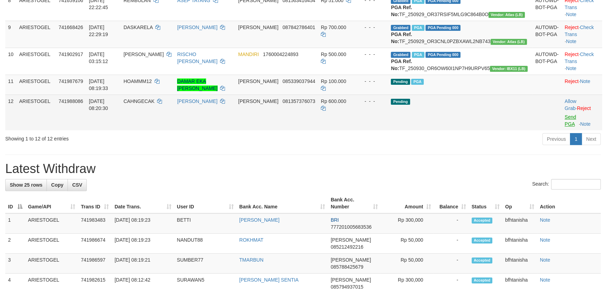
click at [562, 130] on td "Allow Grab · Reject Send PGA · Note" at bounding box center [582, 112] width 40 height 36
click at [565, 127] on link "Send PGA" at bounding box center [571, 120] width 12 height 13
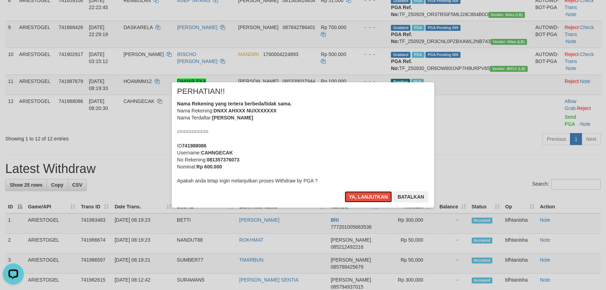
click at [345, 191] on button "Ya, lanjutkan" at bounding box center [369, 196] width 48 height 11
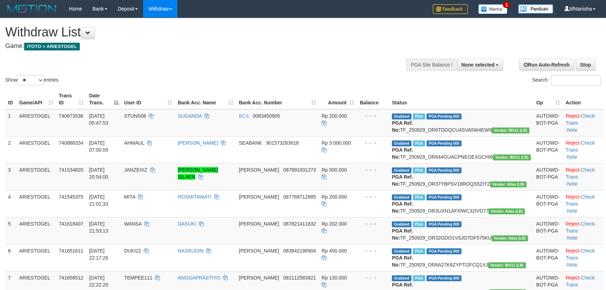
select select
select select "**"
select select
select select "**"
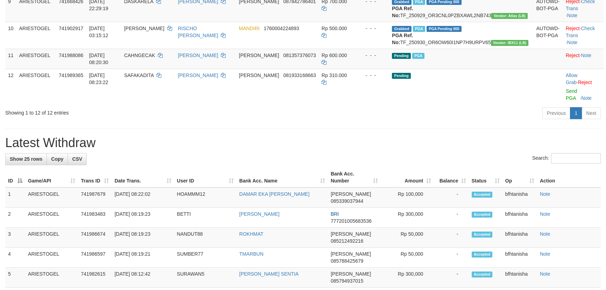
scroll to position [304, 0]
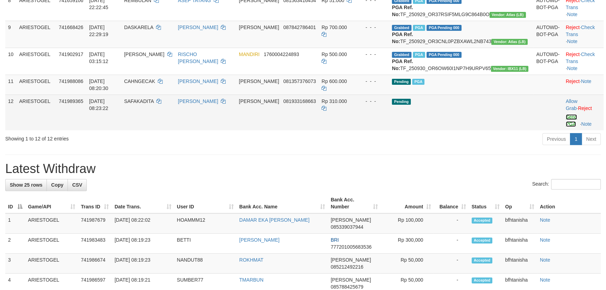
drag, startPoint x: 555, startPoint y: 173, endPoint x: 588, endPoint y: 178, distance: 33.0
click at [566, 127] on link "Send PGA" at bounding box center [572, 120] width 12 height 13
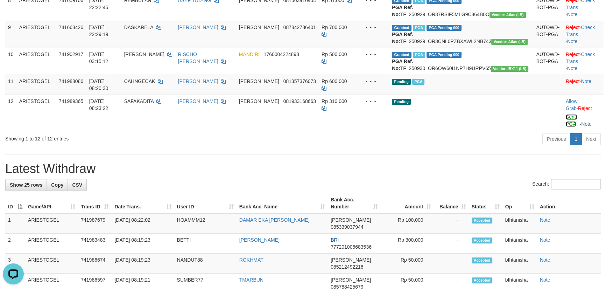
scroll to position [0, 0]
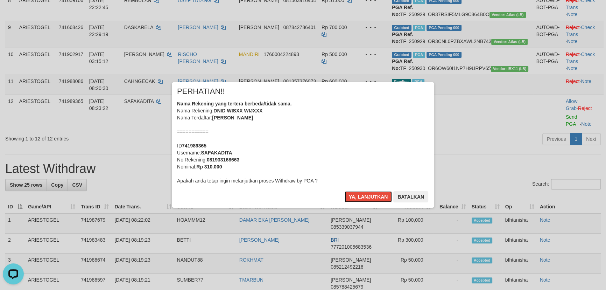
click at [345, 191] on button "Ya, lanjutkan" at bounding box center [369, 196] width 48 height 11
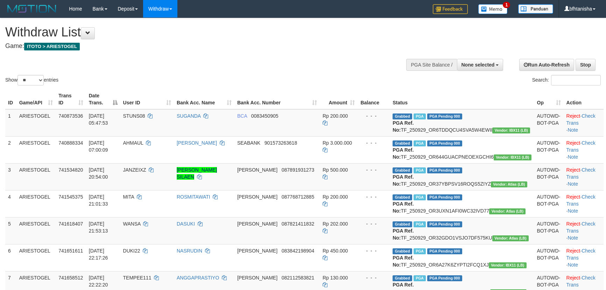
select select
select select "**"
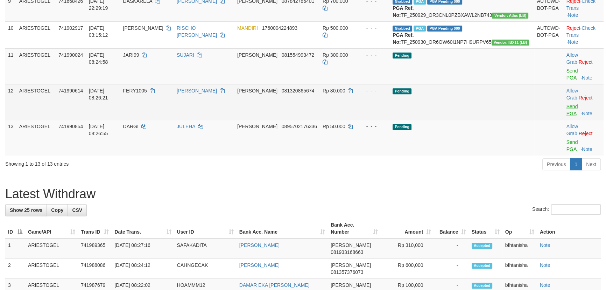
scroll to position [304, 0]
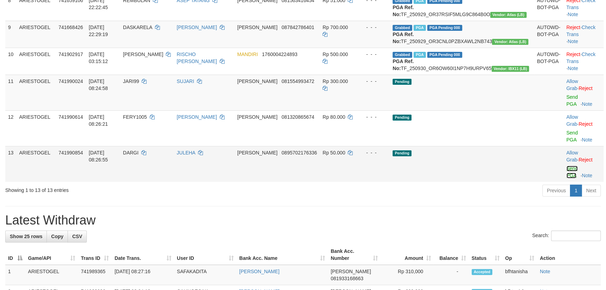
click at [566, 178] on link "Send PGA" at bounding box center [572, 172] width 12 height 13
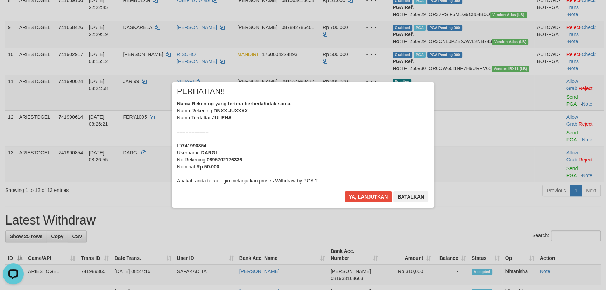
click at [559, 179] on div "× PERHATIAN!! Nama Rekening yang tertera berbeda/tidak sama. Nama Rekening: DNX…" at bounding box center [303, 144] width 606 height 153
click at [345, 191] on button "Ya, lanjutkan" at bounding box center [369, 196] width 48 height 11
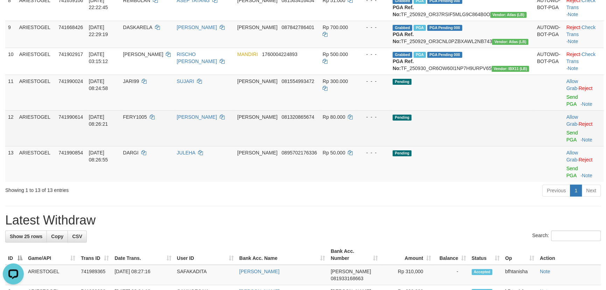
click at [564, 146] on td "Allow Grab · Reject Send PGA · Note" at bounding box center [584, 128] width 40 height 36
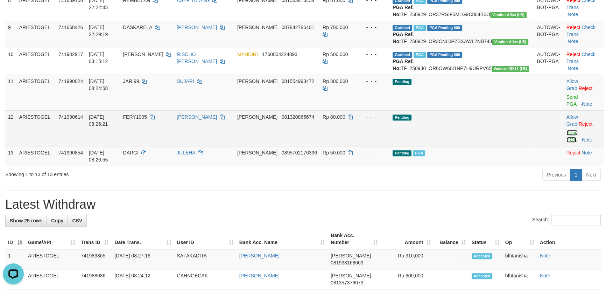
click at [566, 142] on link "Send PGA" at bounding box center [572, 136] width 12 height 13
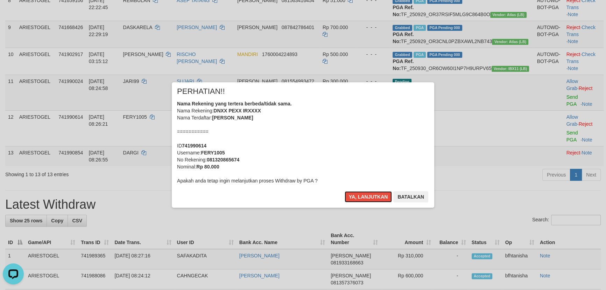
click at [345, 191] on button "Ya, lanjutkan" at bounding box center [369, 196] width 48 height 11
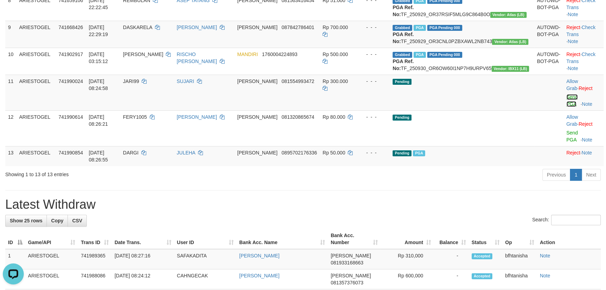
click at [566, 107] on link "Send PGA" at bounding box center [572, 100] width 12 height 13
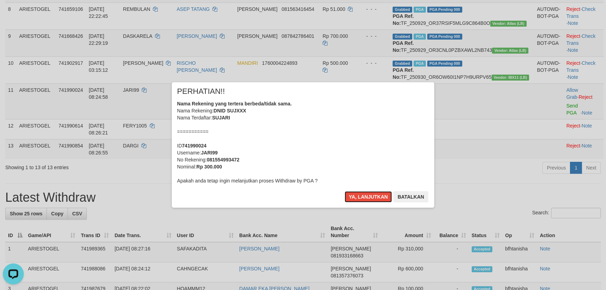
click at [345, 191] on button "Ya, lanjutkan" at bounding box center [369, 196] width 48 height 11
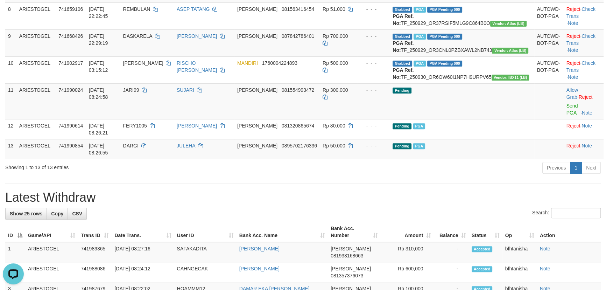
click at [276, 176] on div "Previous 1 Next" at bounding box center [429, 168] width 343 height 15
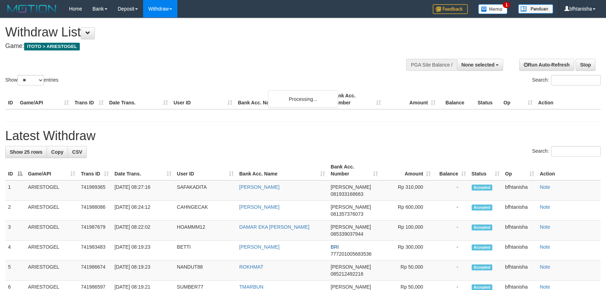
select select
select select "**"
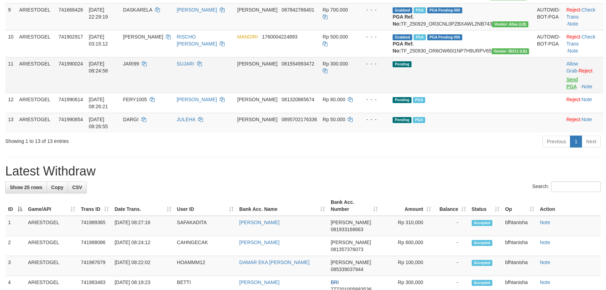
scroll to position [295, 0]
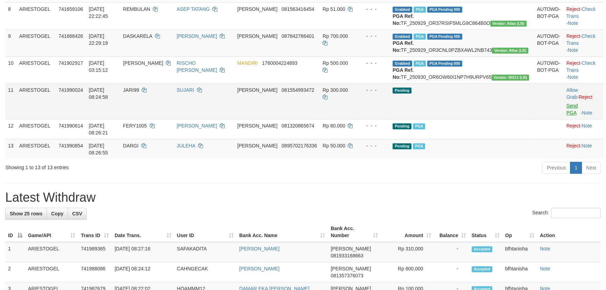
click at [564, 83] on td "Reject · Check Trans · Note" at bounding box center [584, 69] width 40 height 27
click at [566, 115] on link "Send PGA" at bounding box center [572, 109] width 12 height 13
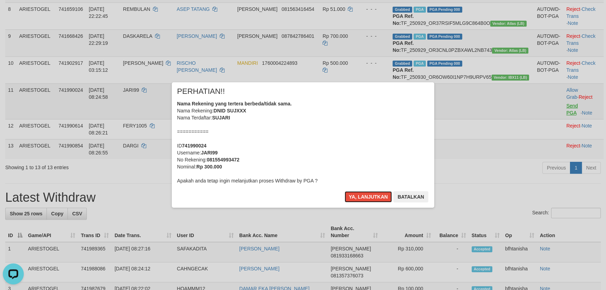
click at [345, 191] on button "Ya, lanjutkan" at bounding box center [369, 196] width 48 height 11
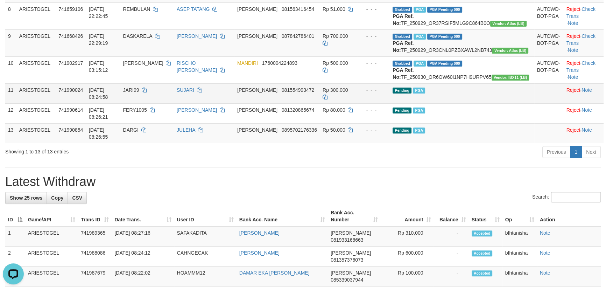
click at [564, 123] on td "Reject · Note" at bounding box center [584, 113] width 40 height 20
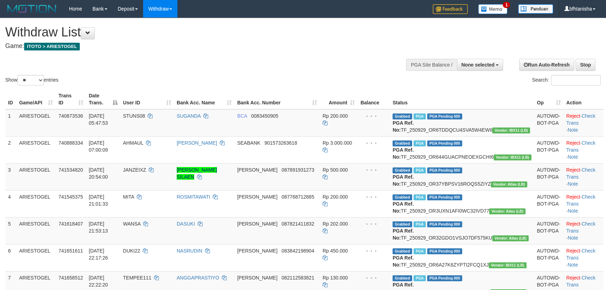
select select
select select "**"
select select
select select "**"
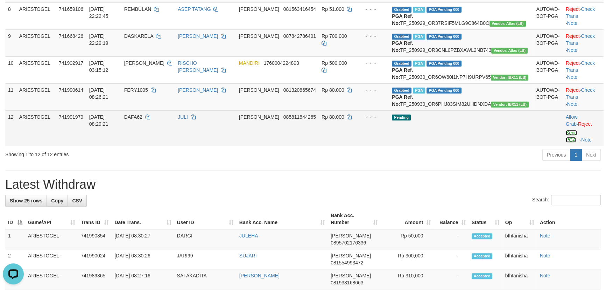
click at [566, 142] on link "Send PGA" at bounding box center [572, 136] width 12 height 13
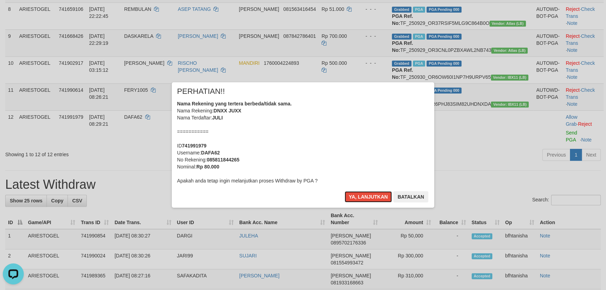
click at [345, 191] on button "Ya, lanjutkan" at bounding box center [369, 196] width 48 height 11
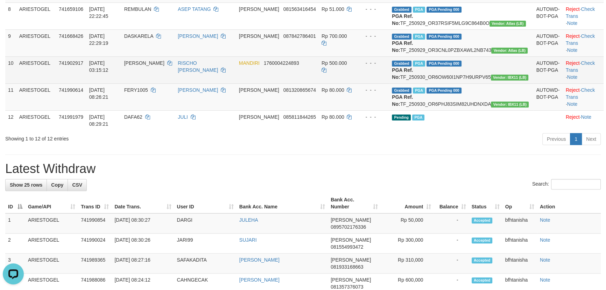
click at [319, 83] on td "MANDIRI 1760004224893" at bounding box center [277, 69] width 83 height 27
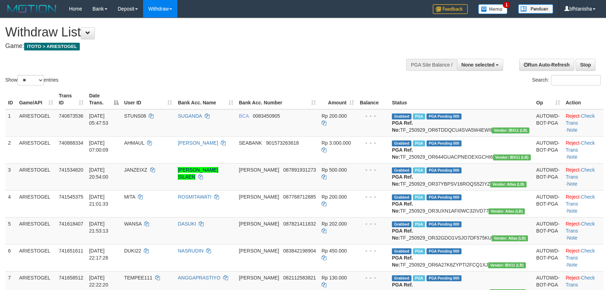
select select
select select "**"
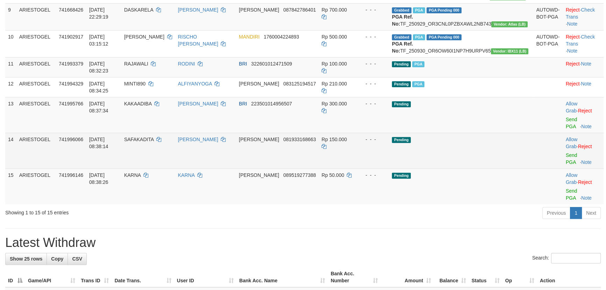
scroll to position [295, 0]
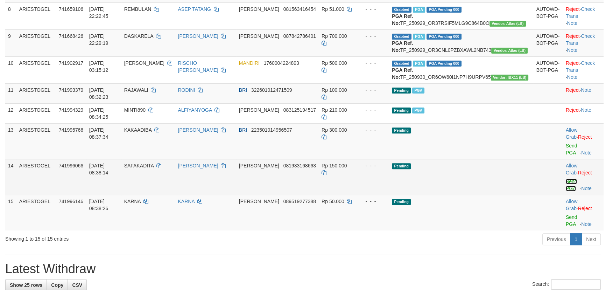
click at [566, 191] on link "Send PGA" at bounding box center [572, 184] width 12 height 13
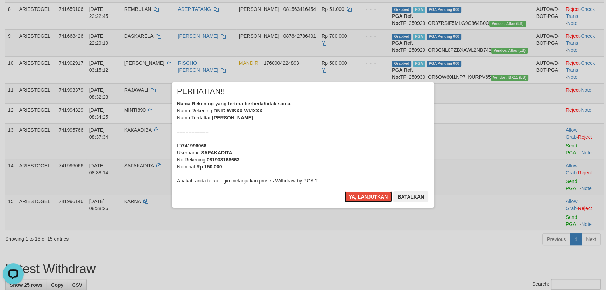
click at [345, 191] on button "Ya, lanjutkan" at bounding box center [369, 196] width 48 height 11
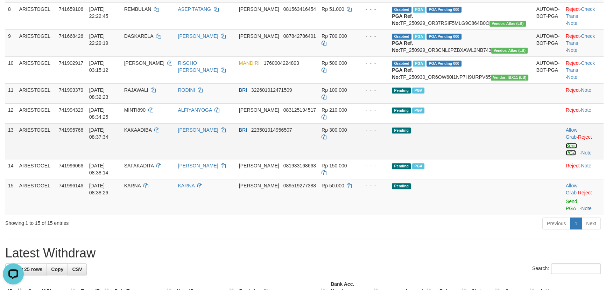
click at [566, 155] on link "Send PGA" at bounding box center [572, 149] width 12 height 13
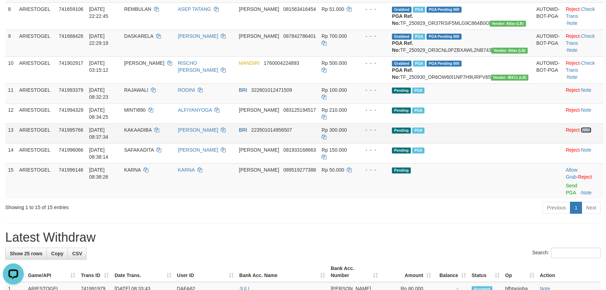
scroll to position [287, 0]
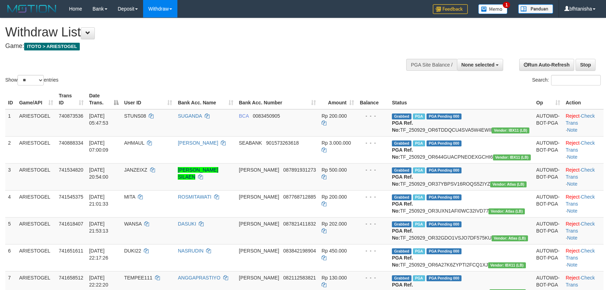
select select
select select "**"
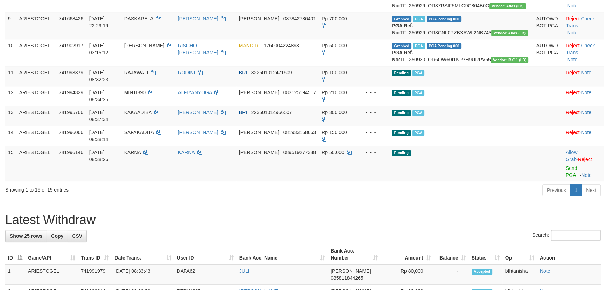
scroll to position [287, 0]
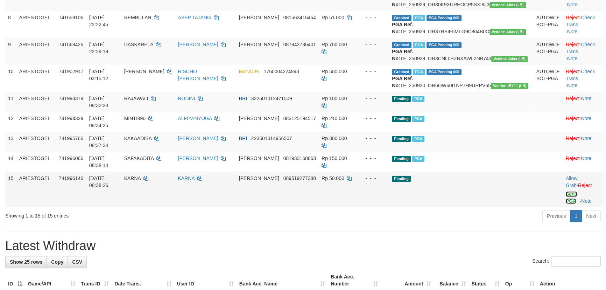
click at [566, 204] on link "Send PGA" at bounding box center [572, 197] width 12 height 13
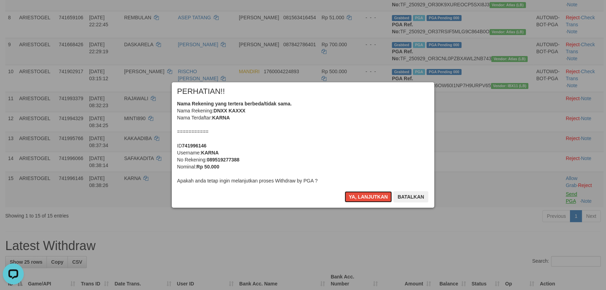
click at [345, 191] on button "Ya, lanjutkan" at bounding box center [369, 196] width 48 height 11
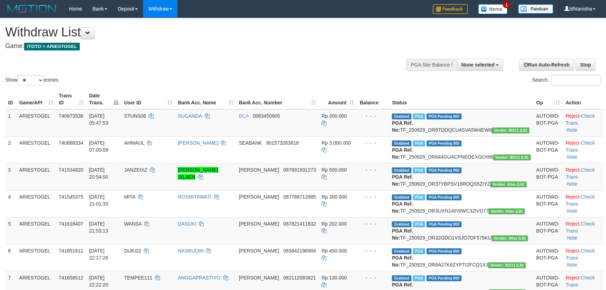
select select
select select "**"
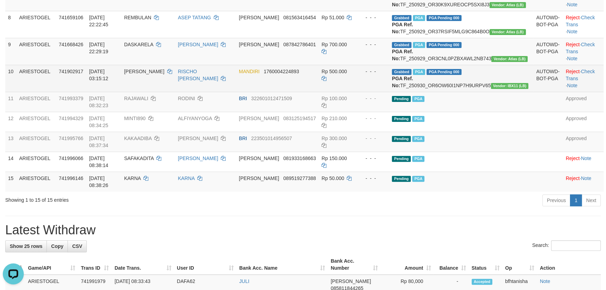
click at [236, 92] on td "RISCHO [PERSON_NAME]" at bounding box center [205, 78] width 61 height 27
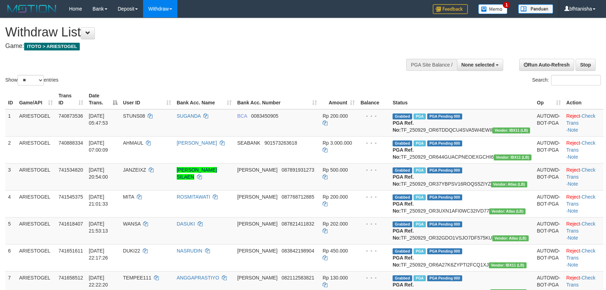
select select
select select "**"
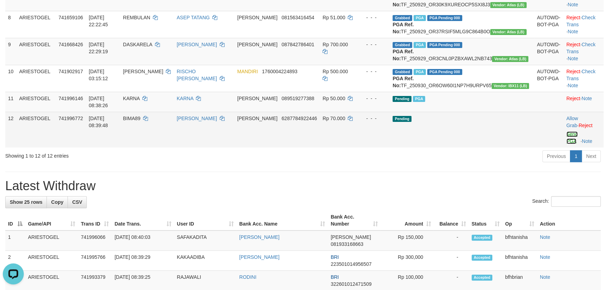
click at [566, 144] on link "Send PGA" at bounding box center [572, 137] width 12 height 13
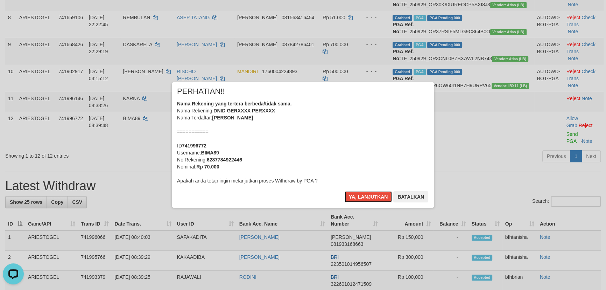
click at [345, 191] on button "Ya, lanjutkan" at bounding box center [369, 196] width 48 height 11
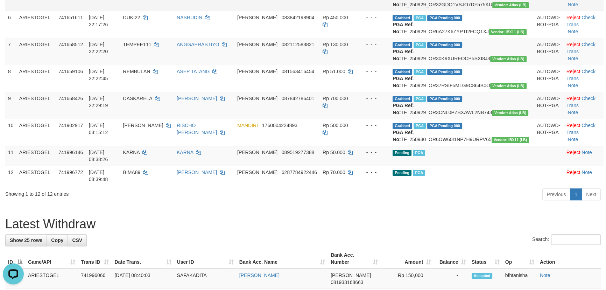
scroll to position [266, 0]
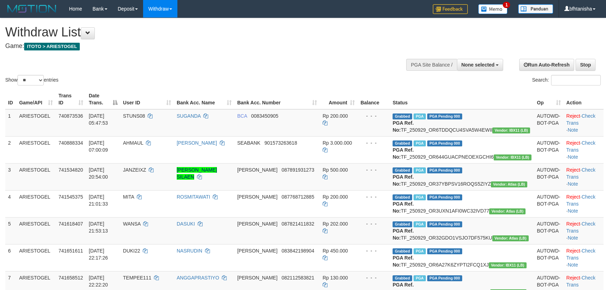
select select
select select "**"
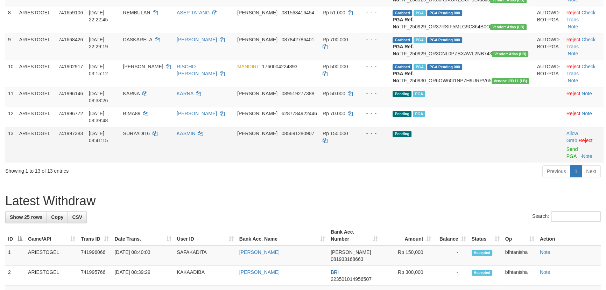
scroll to position [266, 0]
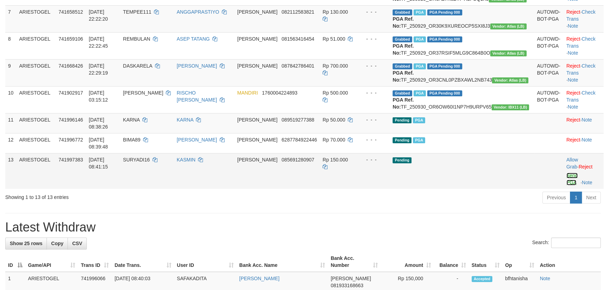
click at [566, 185] on link "Send PGA" at bounding box center [572, 178] width 12 height 13
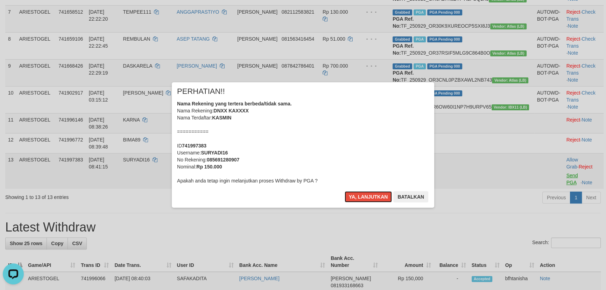
click at [345, 191] on button "Ya, lanjutkan" at bounding box center [369, 196] width 48 height 11
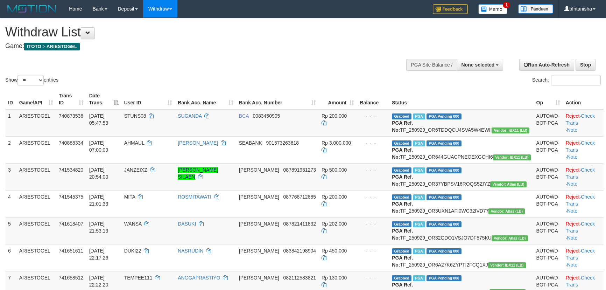
select select
select select "**"
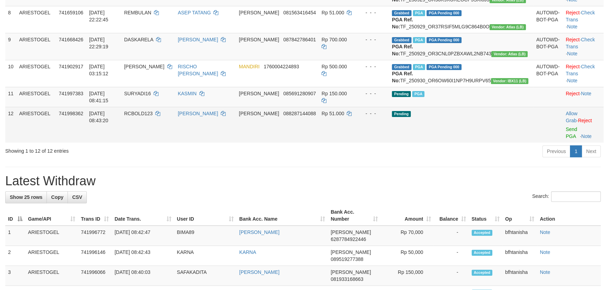
scroll to position [266, 0]
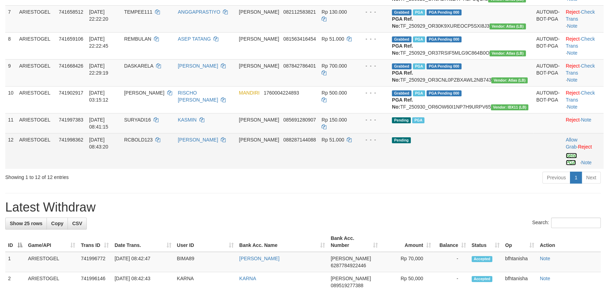
click at [566, 165] on link "Send PGA" at bounding box center [572, 159] width 12 height 13
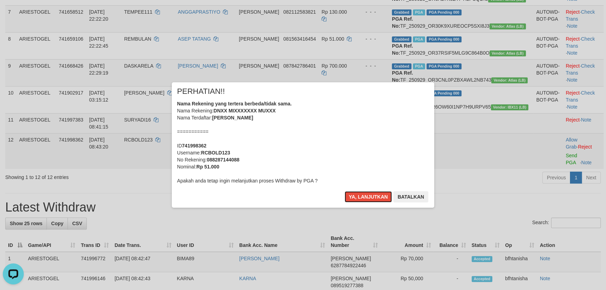
click at [345, 191] on button "Ya, lanjutkan" at bounding box center [369, 196] width 48 height 11
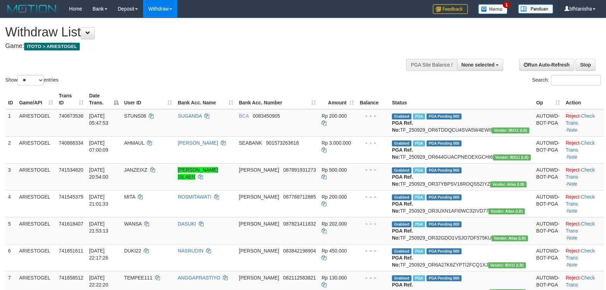
select select
select select "**"
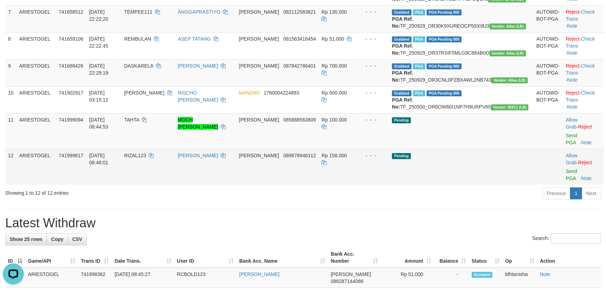
click at [563, 184] on td "Allow Grab · Reject Send PGA · Note" at bounding box center [583, 167] width 41 height 36
click at [566, 181] on link "Send PGA" at bounding box center [572, 174] width 12 height 13
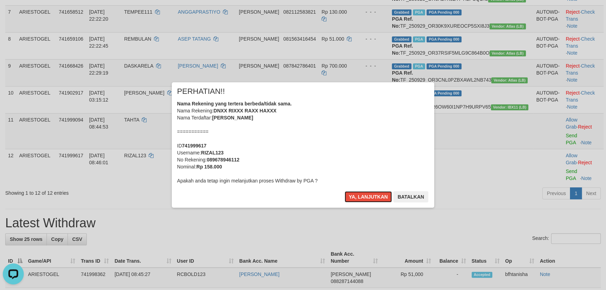
click at [345, 191] on button "Ya, lanjutkan" at bounding box center [369, 196] width 48 height 11
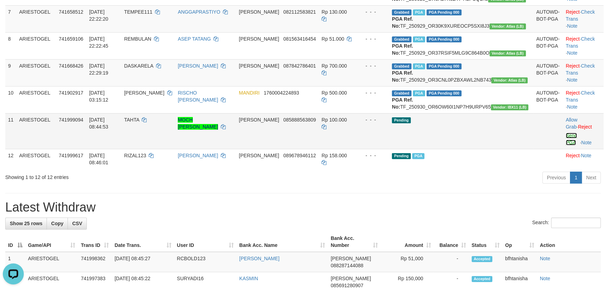
click at [566, 145] on link "Send PGA" at bounding box center [572, 139] width 12 height 13
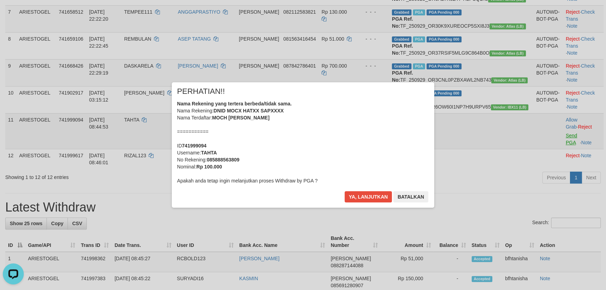
click at [345, 191] on button "Ya, lanjutkan" at bounding box center [369, 196] width 48 height 11
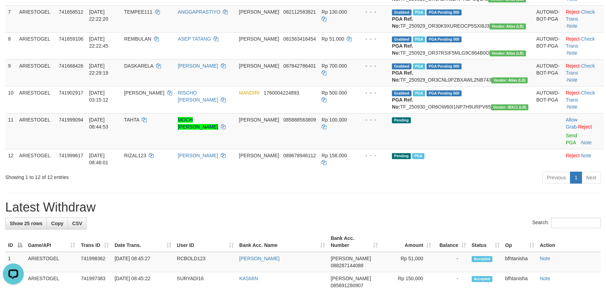
scroll to position [257, 0]
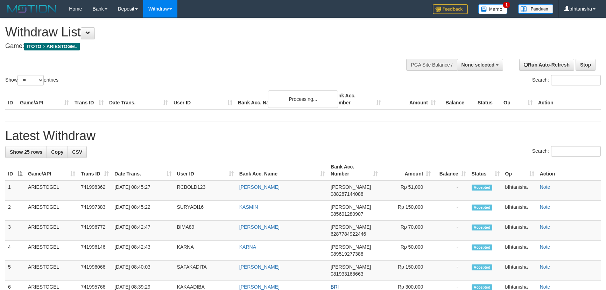
select select
select select "**"
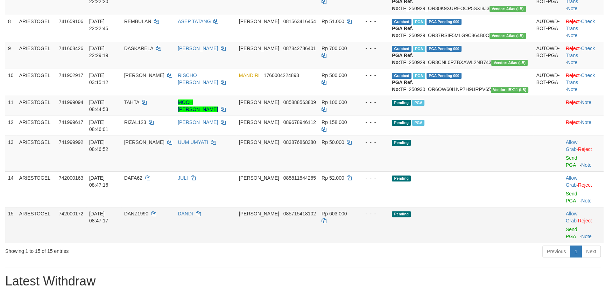
scroll to position [257, 0]
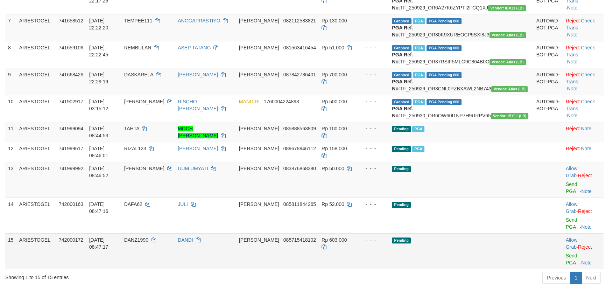
click at [563, 269] on td "Allow Grab · Reject Send PGA · Note" at bounding box center [583, 251] width 41 height 36
click at [566, 265] on link "Send PGA" at bounding box center [572, 259] width 12 height 13
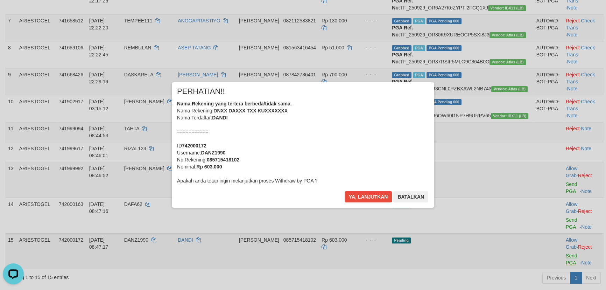
scroll to position [0, 0]
click at [345, 191] on button "Ya, lanjutkan" at bounding box center [369, 196] width 48 height 11
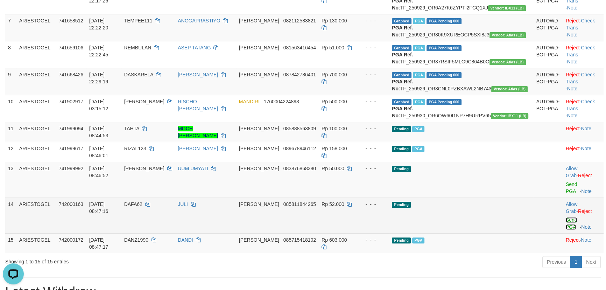
click at [569, 230] on link "Send PGA" at bounding box center [572, 223] width 12 height 13
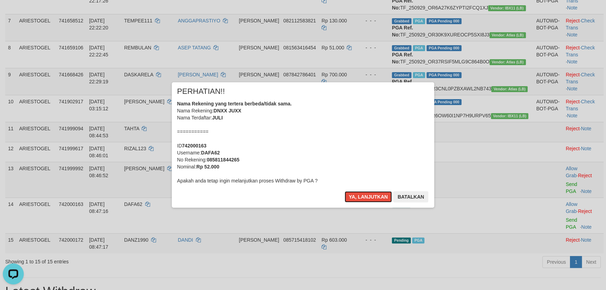
click at [345, 191] on button "Ya, lanjutkan" at bounding box center [369, 196] width 48 height 11
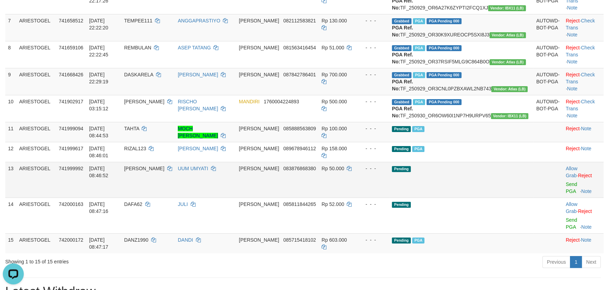
click at [563, 197] on td "Allow Grab · Reject Send PGA · Note" at bounding box center [583, 180] width 41 height 36
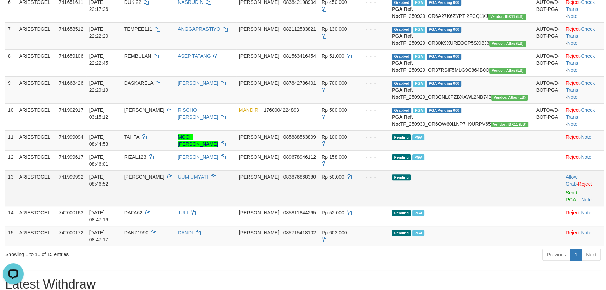
click at [563, 206] on td "Allow Grab · Reject Send PGA · Note" at bounding box center [583, 188] width 41 height 36
click at [566, 202] on link "Send PGA" at bounding box center [572, 196] width 12 height 13
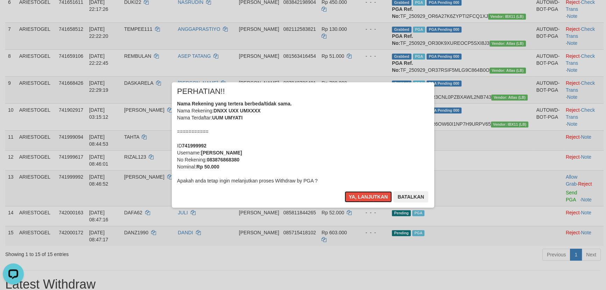
click at [345, 191] on button "Ya, lanjutkan" at bounding box center [369, 196] width 48 height 11
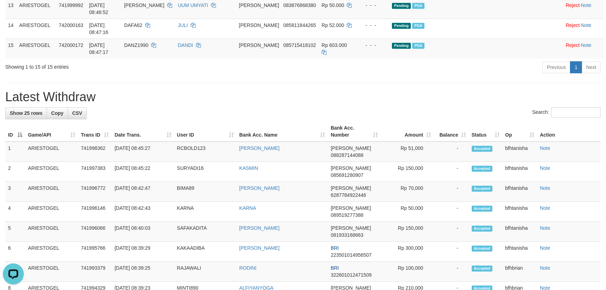
scroll to position [430, 0]
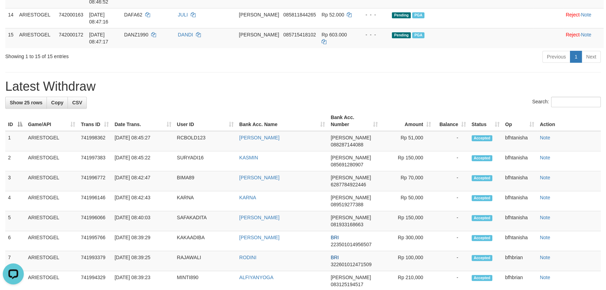
click at [230, 93] on h1 "Latest Withdraw" at bounding box center [303, 86] width 596 height 14
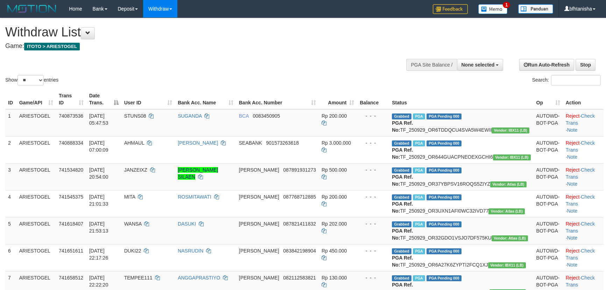
select select
select select "**"
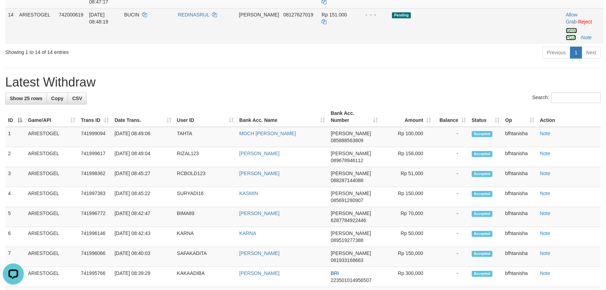
click at [566, 40] on link "Send PGA" at bounding box center [572, 34] width 12 height 13
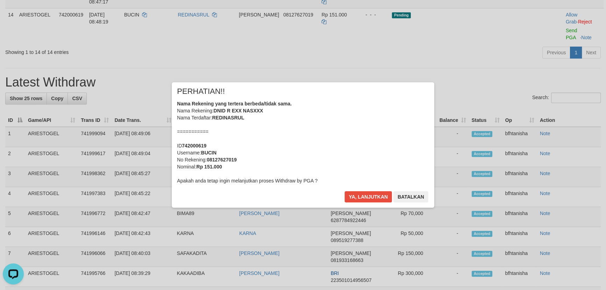
click at [345, 191] on button "Ya, lanjutkan" at bounding box center [369, 196] width 48 height 11
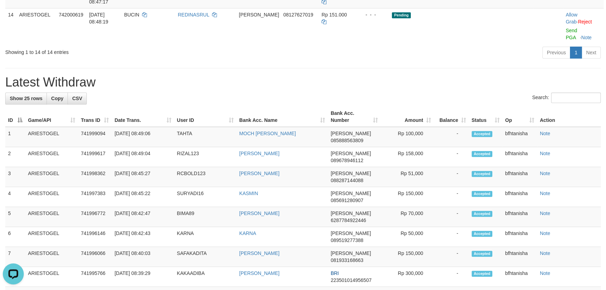
click at [480, 61] on div "Previous 1 Next" at bounding box center [429, 53] width 343 height 15
click at [475, 61] on div "Previous 1 Next" at bounding box center [429, 53] width 343 height 15
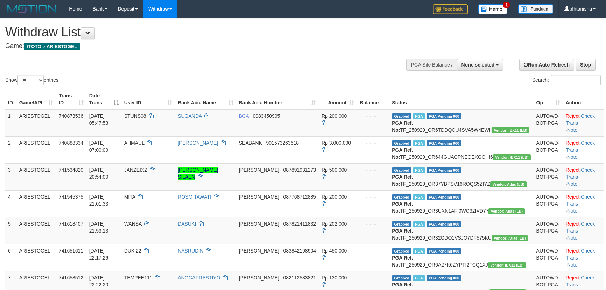
select select
select select "**"
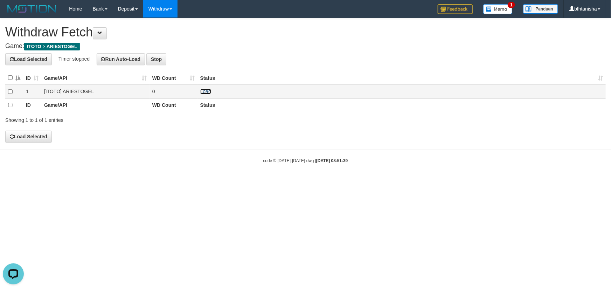
click at [200, 89] on link "Load" at bounding box center [205, 92] width 11 height 6
click at [200, 91] on link "Load" at bounding box center [205, 92] width 11 height 6
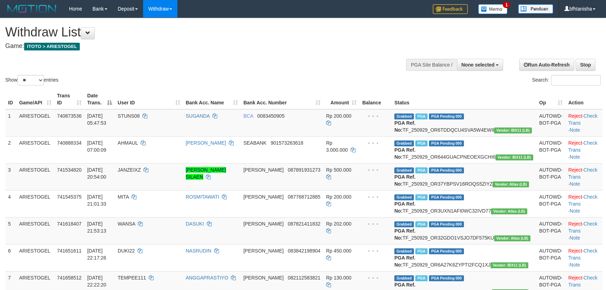
select select
select select "**"
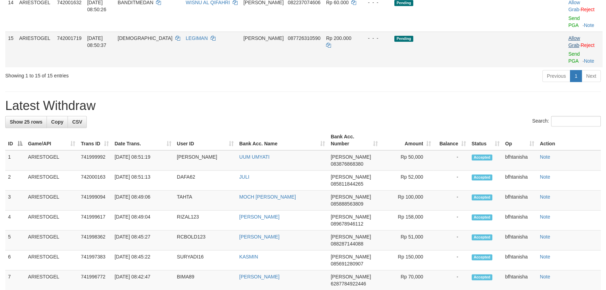
scroll to position [430, 0]
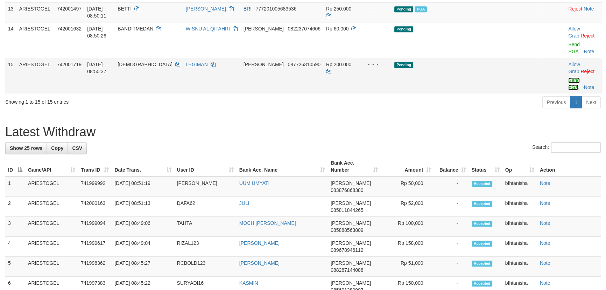
click at [568, 90] on link "Send PGA" at bounding box center [574, 83] width 12 height 13
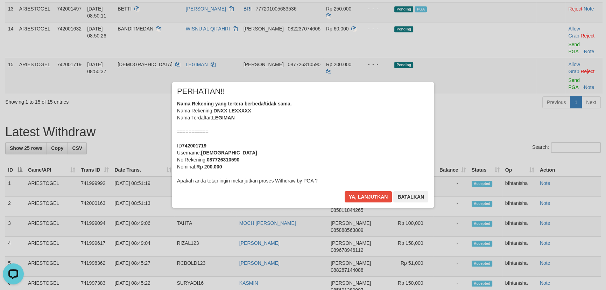
click at [345, 191] on button "Ya, lanjutkan" at bounding box center [369, 196] width 48 height 11
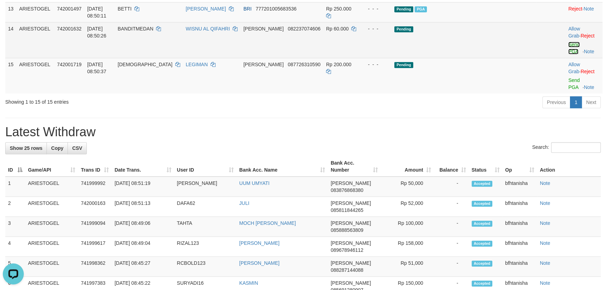
click at [568, 54] on link "Send PGA" at bounding box center [574, 48] width 12 height 13
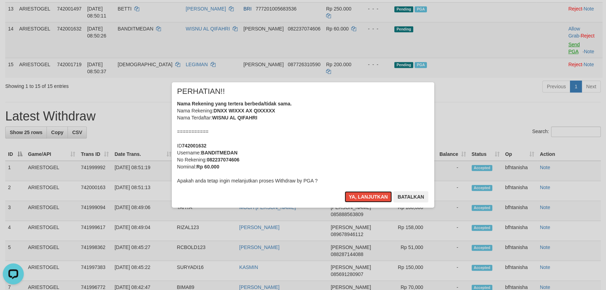
click at [345, 191] on button "Ya, lanjutkan" at bounding box center [369, 196] width 48 height 11
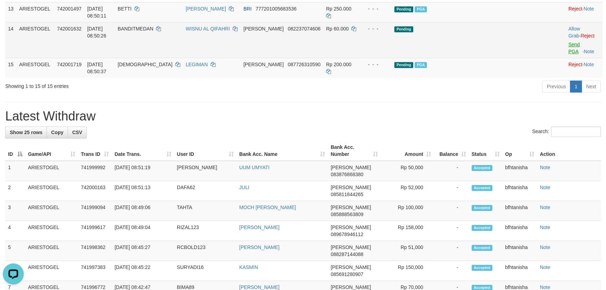
scroll to position [421, 0]
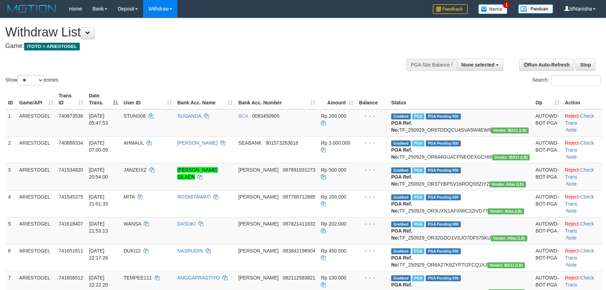
select select
select select "**"
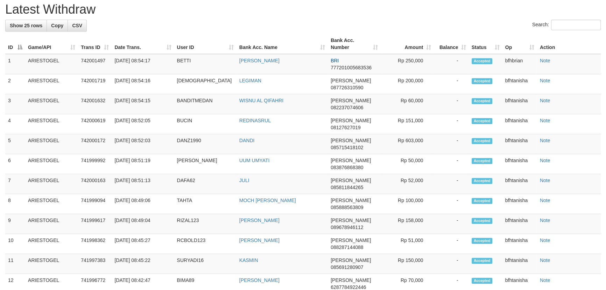
click at [330, 54] on th "Bank Acc. Number" at bounding box center [354, 44] width 53 height 20
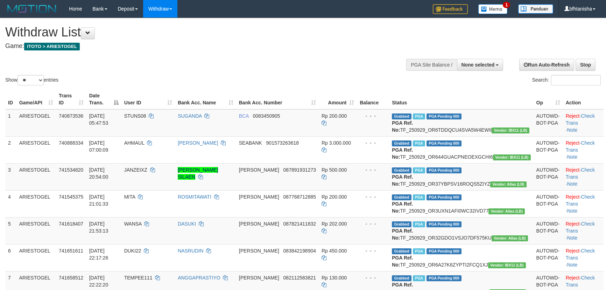
select select
select select "**"
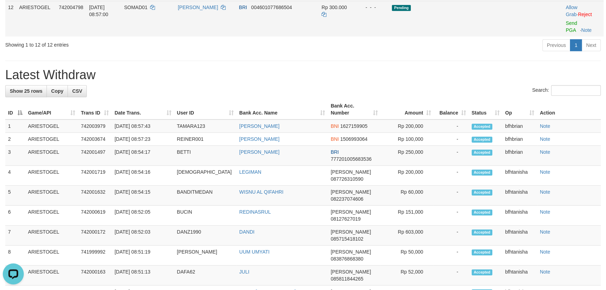
click at [564, 36] on td "Allow Grab · Reject Send PGA · Note" at bounding box center [583, 19] width 41 height 36
click at [566, 33] on link "Send PGA" at bounding box center [572, 26] width 12 height 13
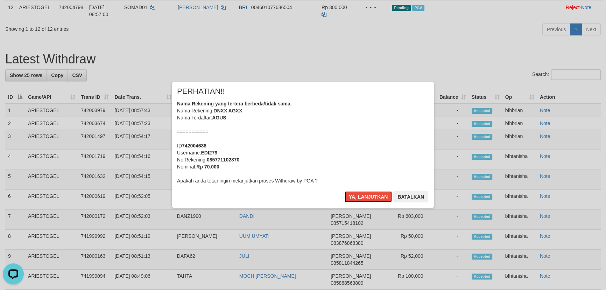
click at [345, 191] on button "Ya, lanjutkan" at bounding box center [369, 196] width 48 height 11
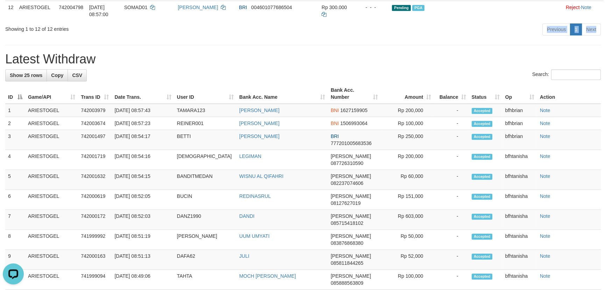
drag, startPoint x: 399, startPoint y: 79, endPoint x: 400, endPoint y: 91, distance: 12.3
click at [399, 91] on div "**********" at bounding box center [303, 116] width 606 height 1023
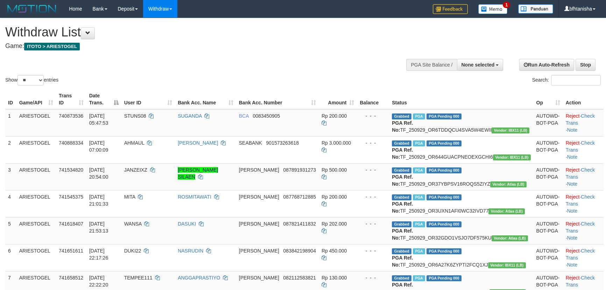
select select
select select "**"
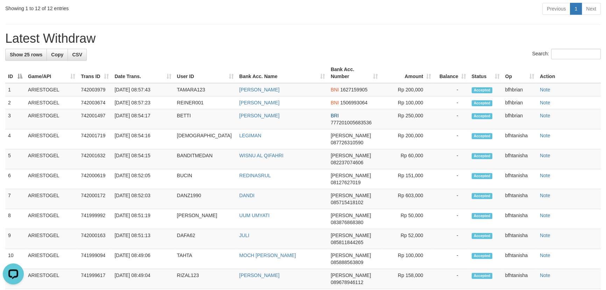
drag, startPoint x: 251, startPoint y: 66, endPoint x: 248, endPoint y: 65, distance: 3.6
click at [251, 12] on div "Showing 1 to 12 of 12 entries" at bounding box center [126, 7] width 253 height 10
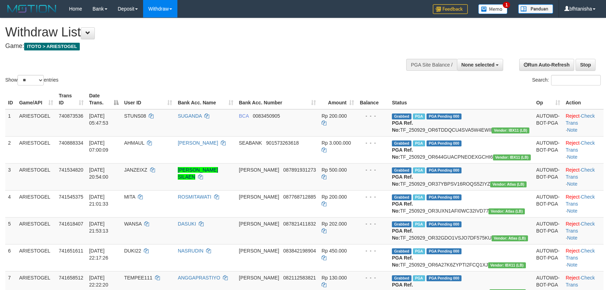
select select
select select "**"
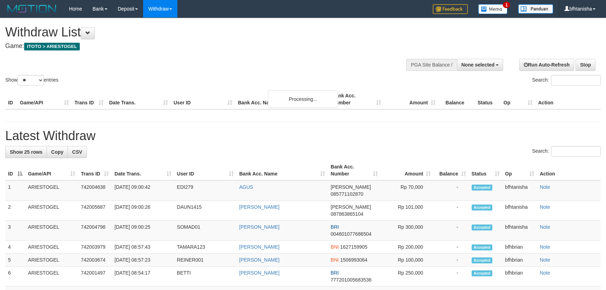
select select
select select "**"
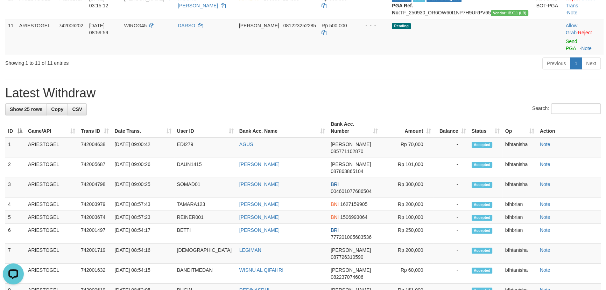
drag, startPoint x: 362, startPoint y: 122, endPoint x: 392, endPoint y: 124, distance: 29.8
click at [362, 72] on div "Previous 1 Next" at bounding box center [429, 64] width 343 height 15
